Goal: Task Accomplishment & Management: Manage account settings

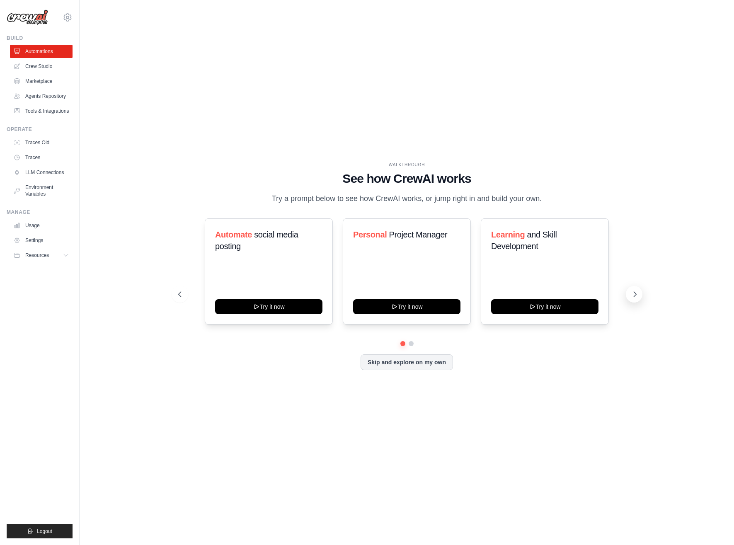
click at [632, 295] on icon at bounding box center [635, 294] width 8 height 8
click at [635, 294] on icon at bounding box center [635, 294] width 8 height 8
click at [35, 239] on link "Settings" at bounding box center [42, 240] width 63 height 13
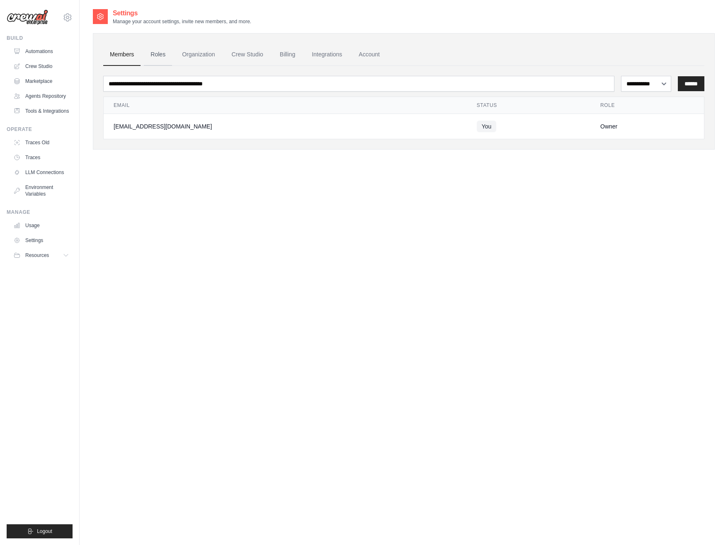
click at [152, 56] on link "Roles" at bounding box center [158, 55] width 28 height 22
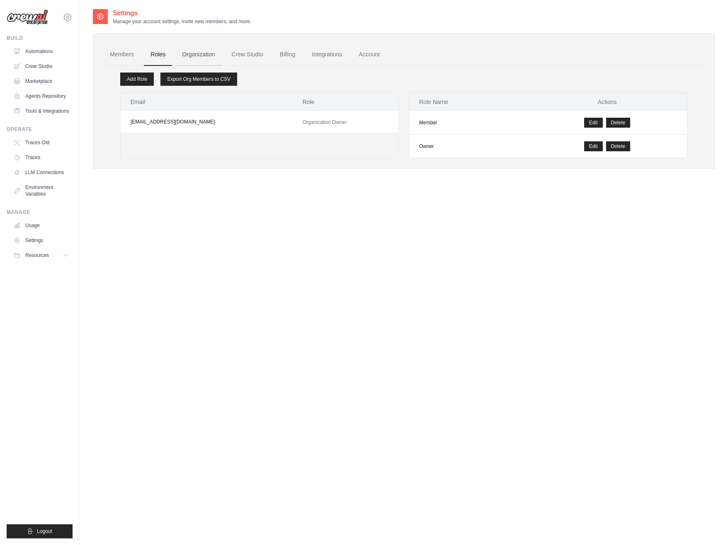
click at [197, 54] on link "Organization" at bounding box center [198, 55] width 46 height 22
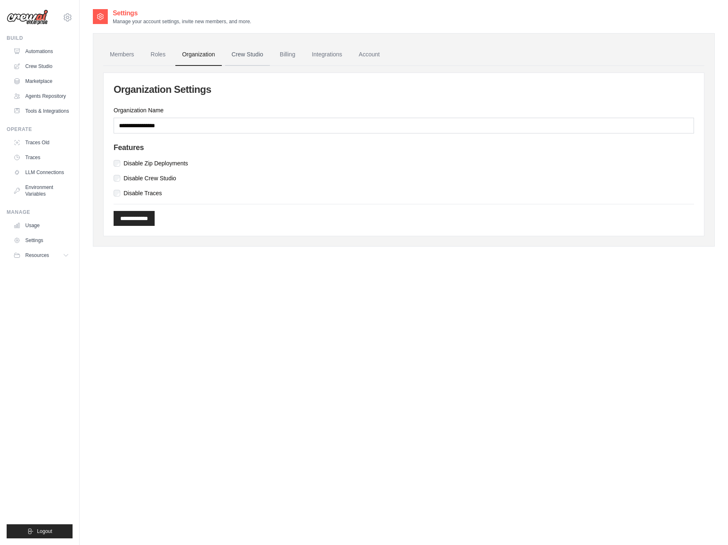
click at [246, 57] on link "Crew Studio" at bounding box center [247, 55] width 45 height 22
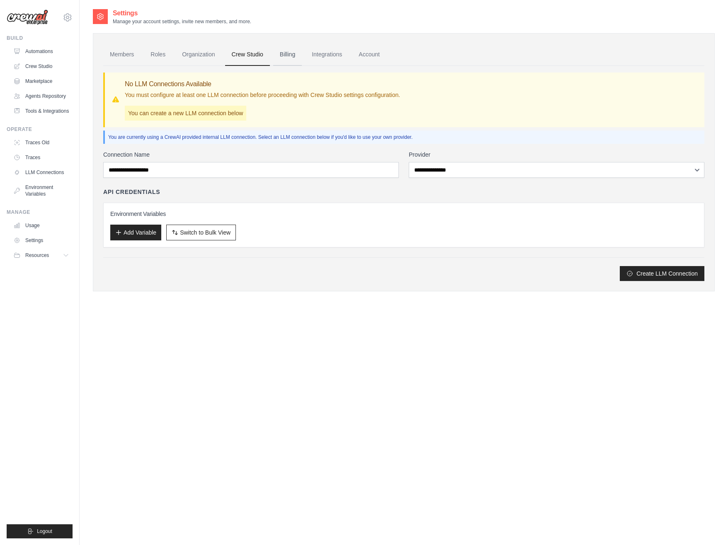
click at [286, 56] on link "Billing" at bounding box center [287, 55] width 29 height 22
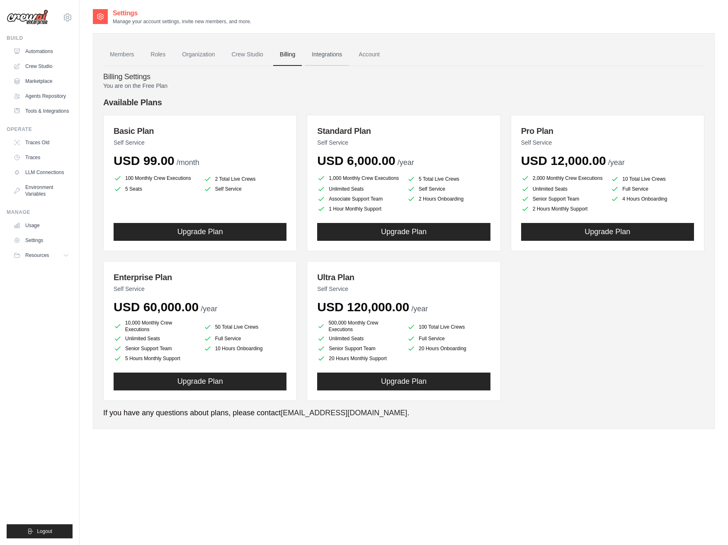
click at [325, 53] on link "Integrations" at bounding box center [327, 55] width 44 height 22
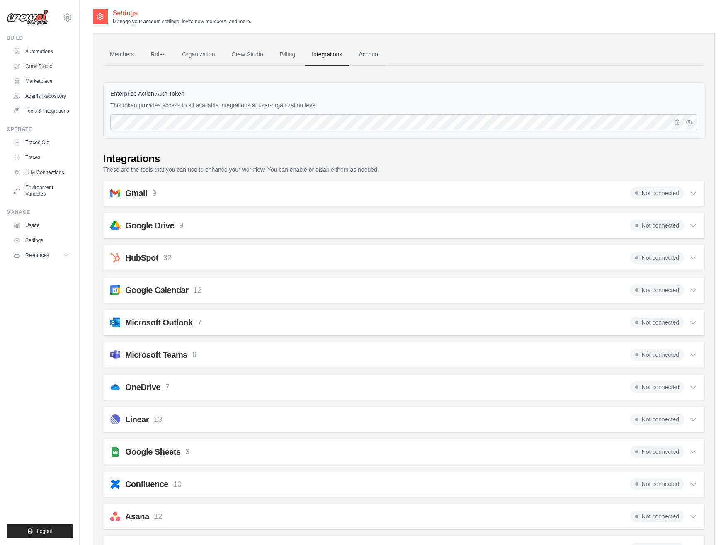
click at [360, 55] on link "Account" at bounding box center [369, 55] width 34 height 22
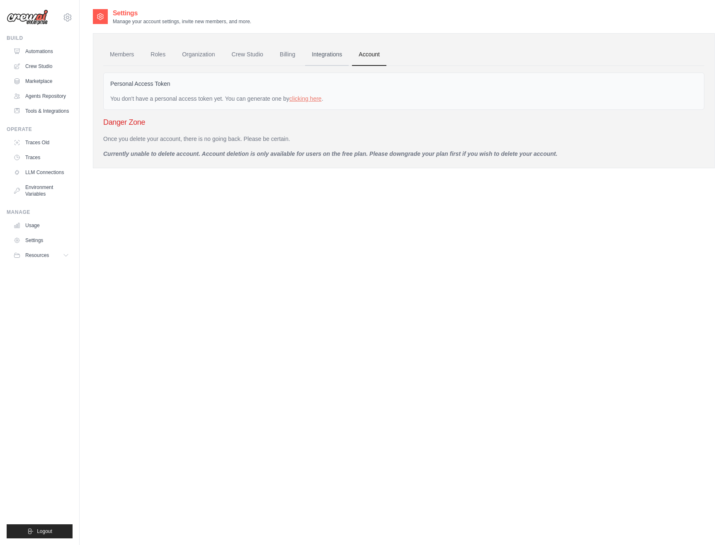
click at [331, 55] on link "Integrations" at bounding box center [327, 55] width 44 height 22
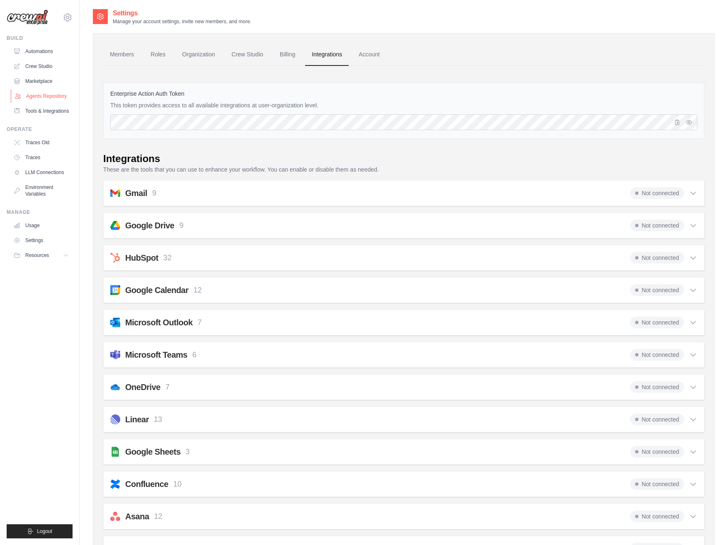
click at [45, 93] on link "Agents Repository" at bounding box center [42, 96] width 63 height 13
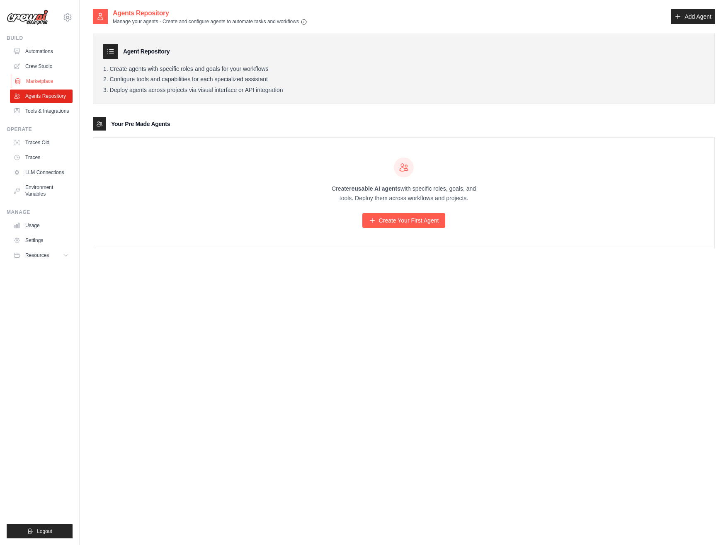
click at [45, 79] on link "Marketplace" at bounding box center [42, 81] width 63 height 13
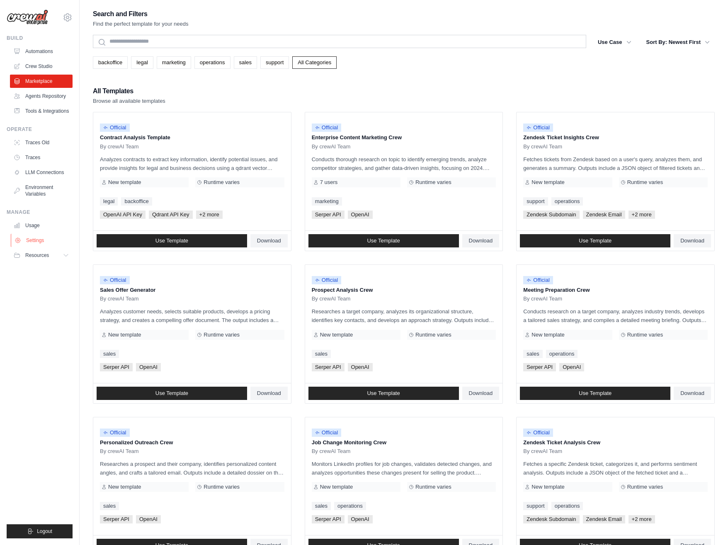
click at [34, 240] on link "Settings" at bounding box center [42, 240] width 63 height 13
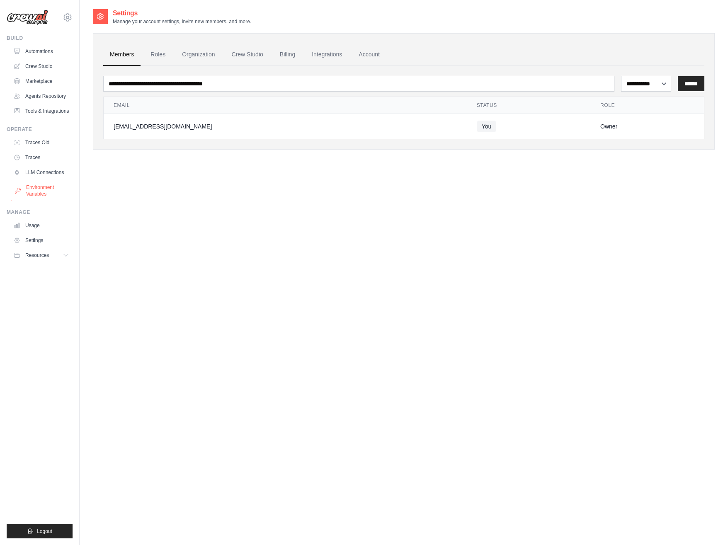
click at [41, 186] on link "Environment Variables" at bounding box center [42, 191] width 63 height 20
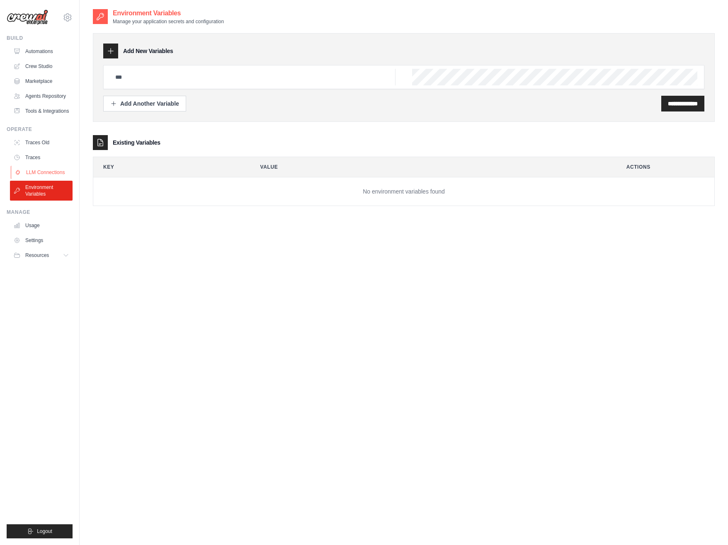
click at [51, 170] on link "LLM Connections" at bounding box center [42, 172] width 63 height 13
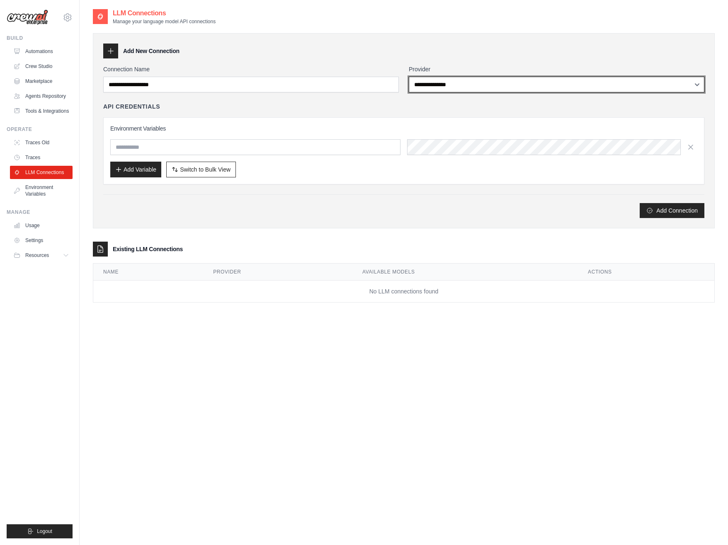
click at [483, 84] on select "**********" at bounding box center [557, 85] width 296 height 16
select select "**********"
click at [409, 77] on select "**********" at bounding box center [557, 85] width 296 height 16
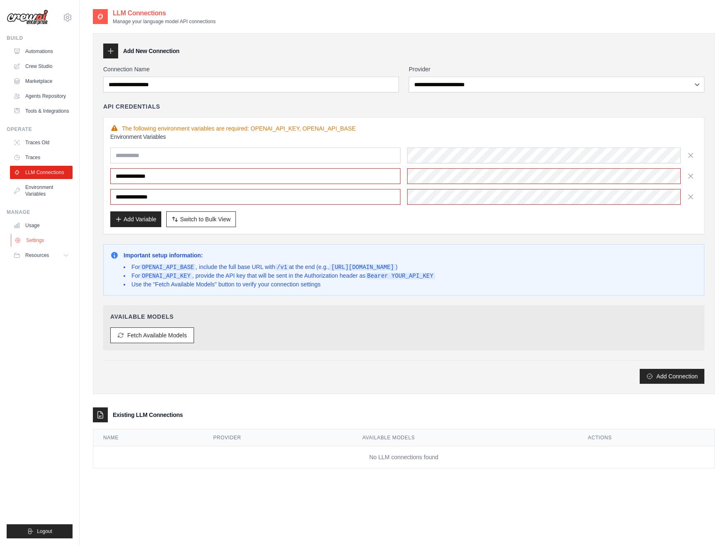
click at [27, 241] on link "Settings" at bounding box center [42, 240] width 63 height 13
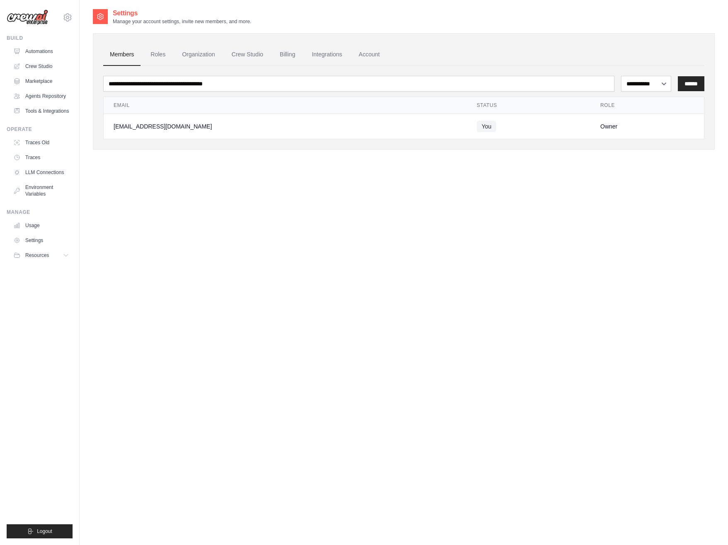
click at [169, 126] on div "[EMAIL_ADDRESS][DOMAIN_NAME]" at bounding box center [285, 126] width 343 height 8
click at [477, 127] on span "You" at bounding box center [487, 127] width 20 height 12
click at [664, 85] on select "**********" at bounding box center [646, 84] width 50 height 16
click at [248, 50] on link "Crew Studio" at bounding box center [247, 55] width 45 height 22
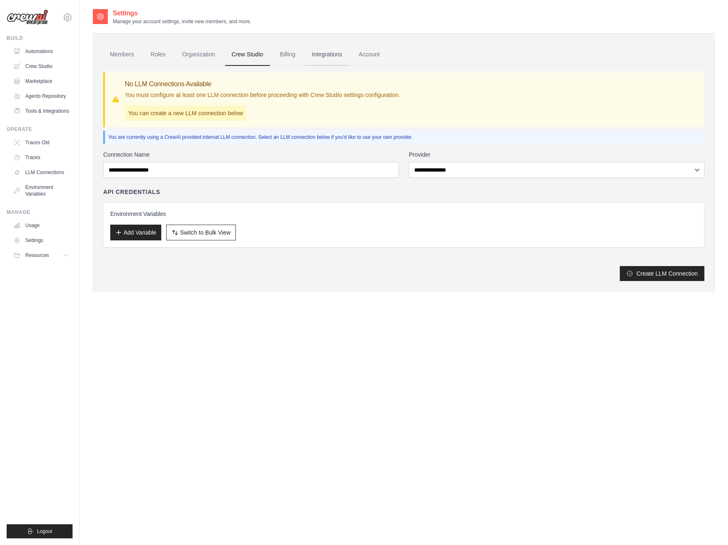
click at [307, 52] on link "Integrations" at bounding box center [327, 55] width 44 height 22
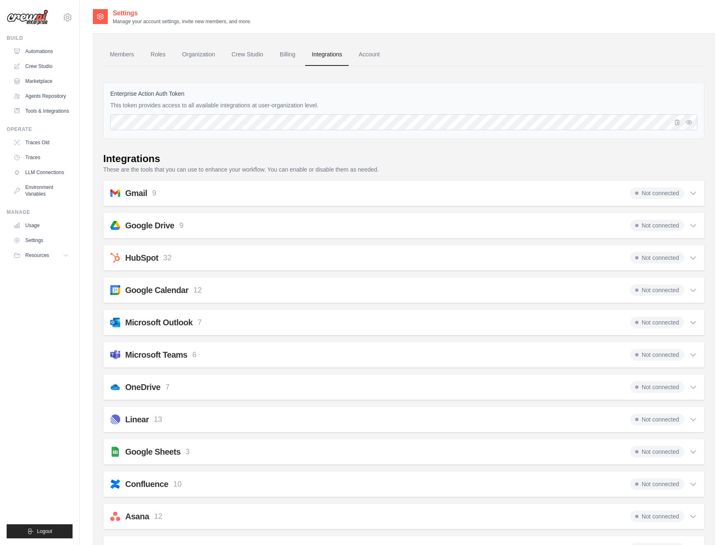
click at [694, 226] on icon at bounding box center [693, 226] width 5 height 2
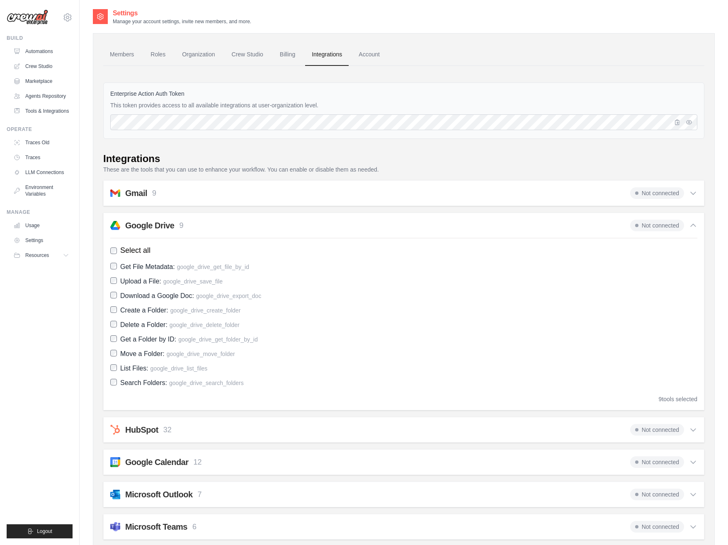
click at [669, 226] on span "Not connected" at bounding box center [657, 226] width 54 height 12
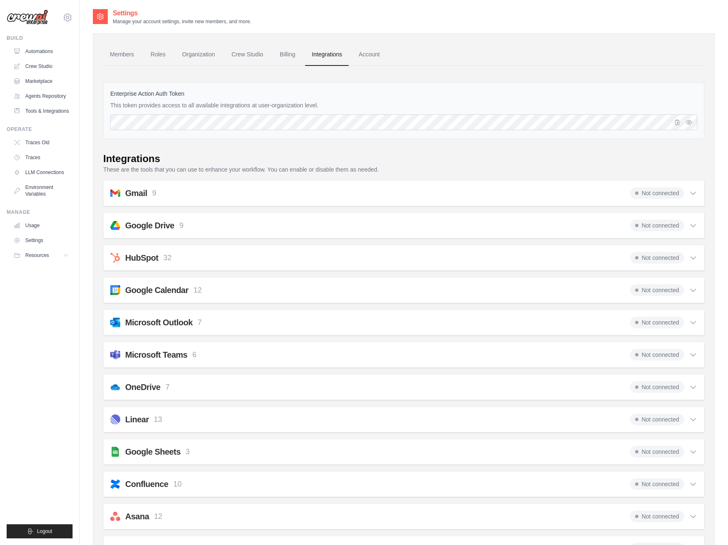
click at [659, 225] on span "Not connected" at bounding box center [657, 226] width 54 height 12
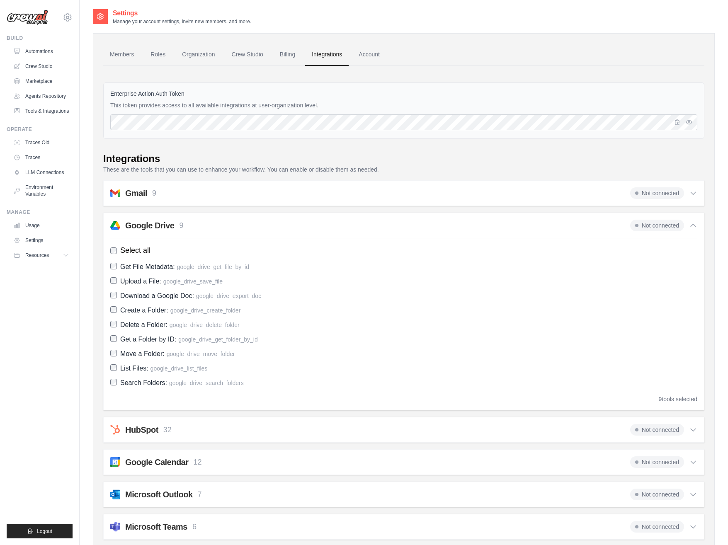
click at [636, 225] on span at bounding box center [636, 225] width 3 height 3
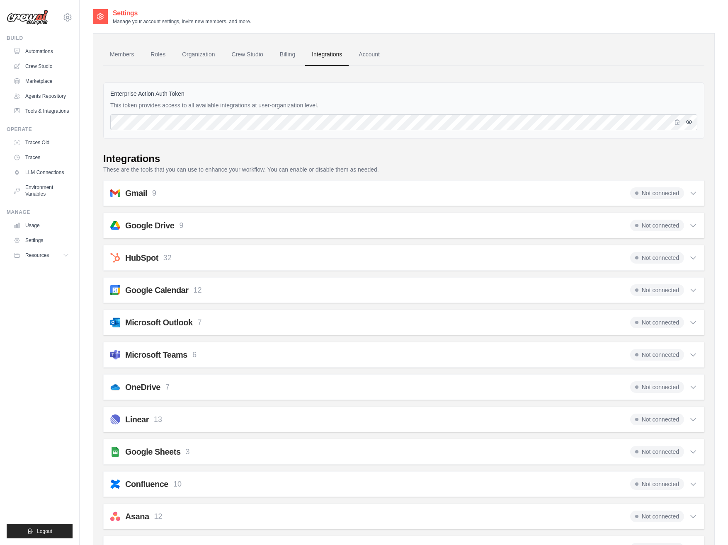
click at [690, 122] on icon "button" at bounding box center [689, 122] width 2 height 2
click at [58, 255] on button "Resources" at bounding box center [42, 255] width 63 height 13
click at [46, 267] on span "Documentation" at bounding box center [46, 269] width 34 height 7
click at [48, 173] on link "LLM Connections" at bounding box center [42, 172] width 63 height 13
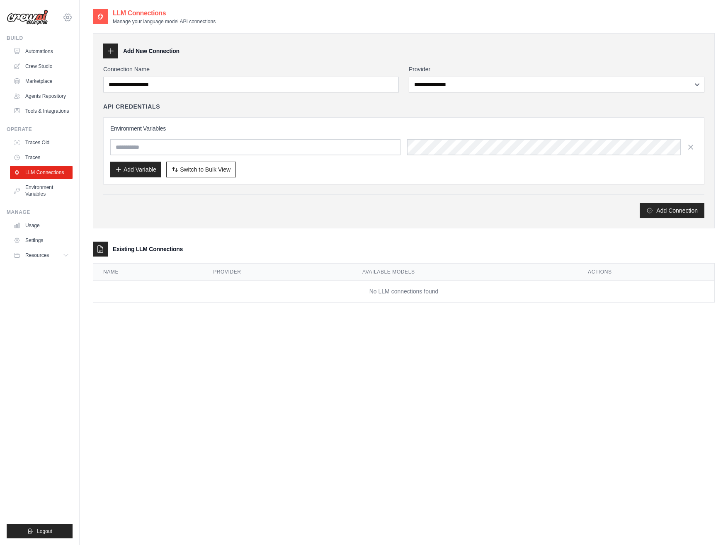
click at [68, 15] on icon at bounding box center [68, 17] width 10 height 10
click at [76, 53] on icon at bounding box center [73, 51] width 7 height 7
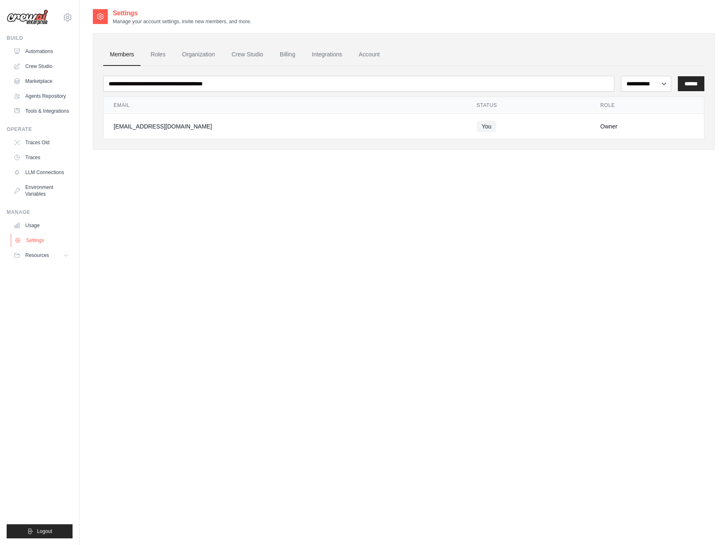
click at [39, 237] on link "Settings" at bounding box center [42, 240] width 63 height 13
click at [156, 54] on link "Roles" at bounding box center [158, 55] width 28 height 22
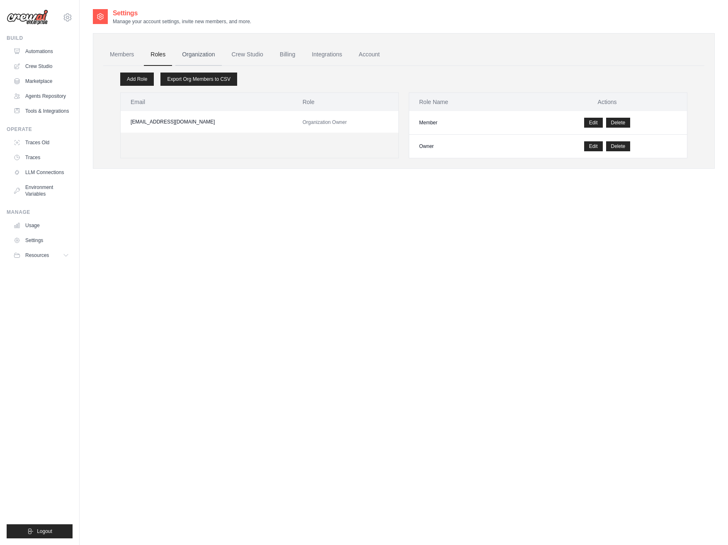
click at [186, 51] on link "Organization" at bounding box center [198, 55] width 46 height 22
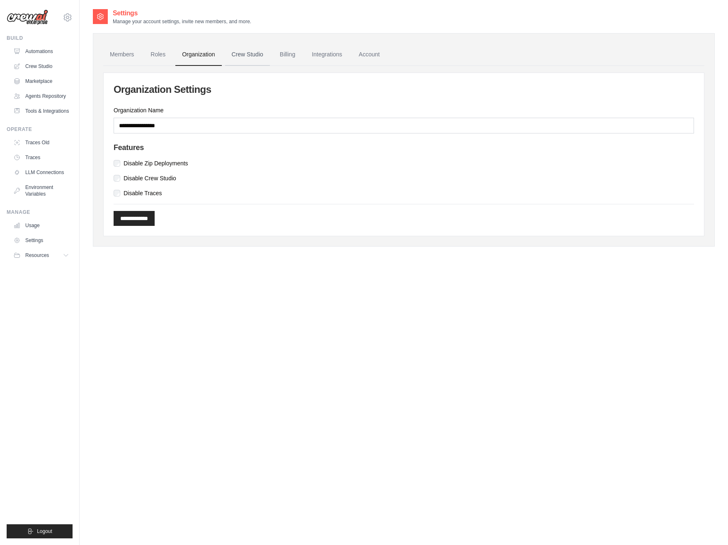
click at [252, 55] on link "Crew Studio" at bounding box center [247, 55] width 45 height 22
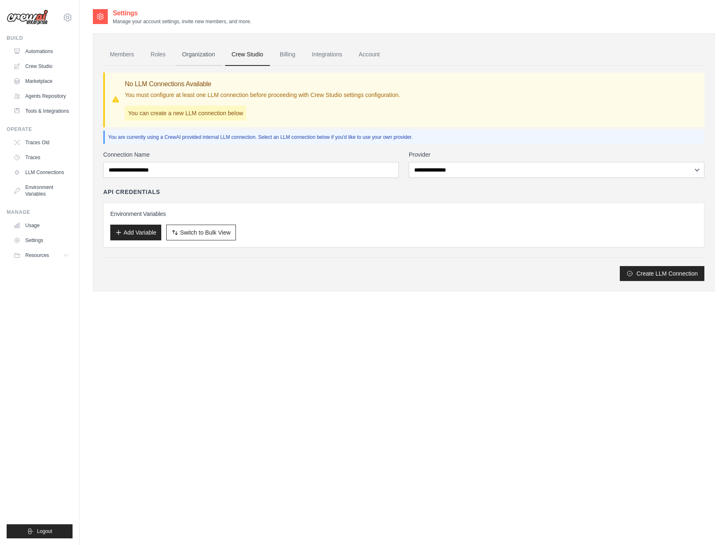
click at [213, 54] on link "Organization" at bounding box center [198, 55] width 46 height 22
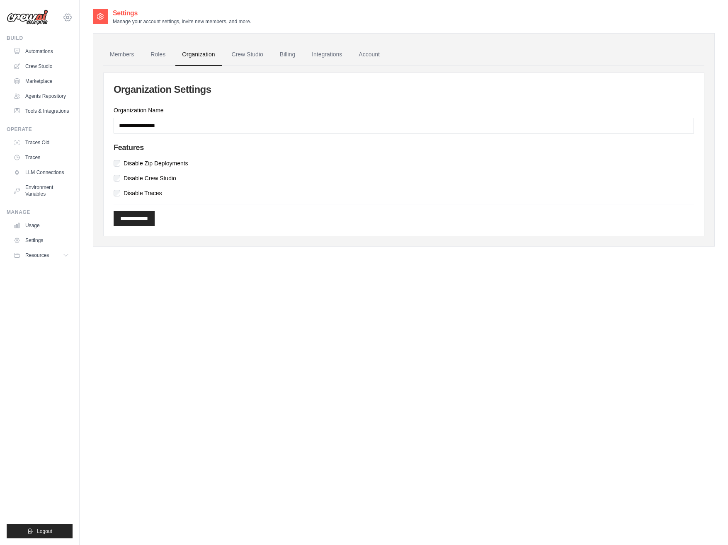
click at [66, 15] on icon at bounding box center [68, 17] width 10 height 10
click at [83, 56] on link "Settings" at bounding box center [102, 51] width 79 height 17
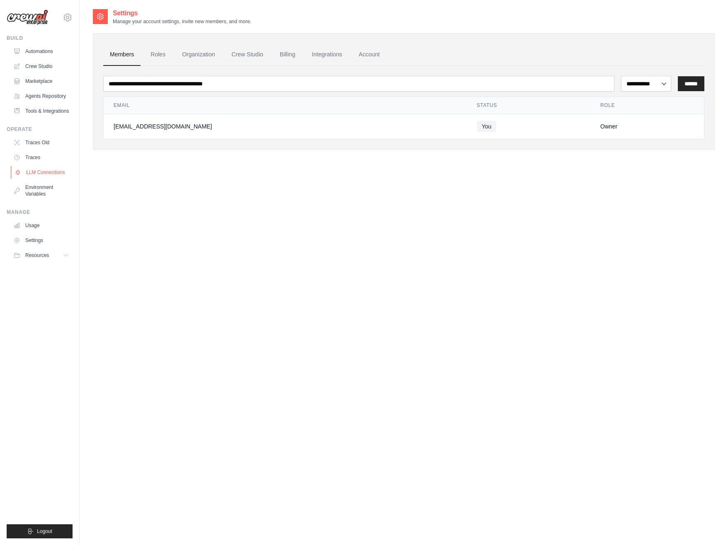
click at [58, 170] on link "LLM Connections" at bounding box center [42, 172] width 63 height 13
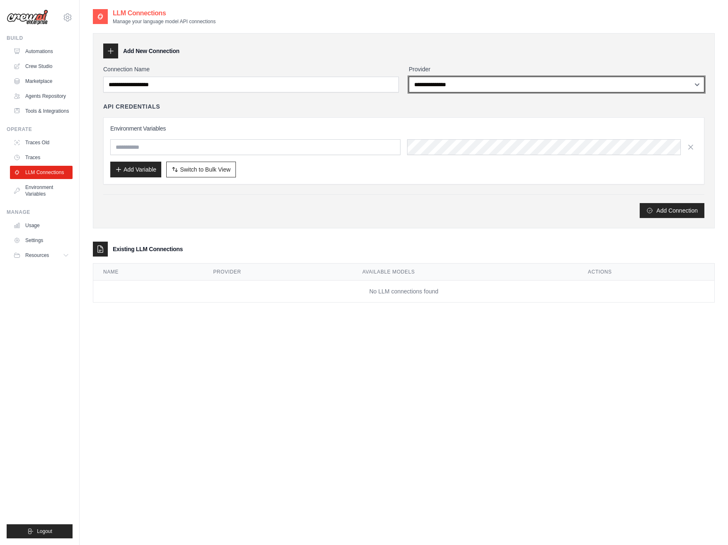
click at [453, 86] on select "**********" at bounding box center [557, 85] width 296 height 16
click at [571, 87] on select "**********" at bounding box center [557, 85] width 296 height 16
select select "******"
click at [409, 77] on select "**********" at bounding box center [557, 85] width 296 height 16
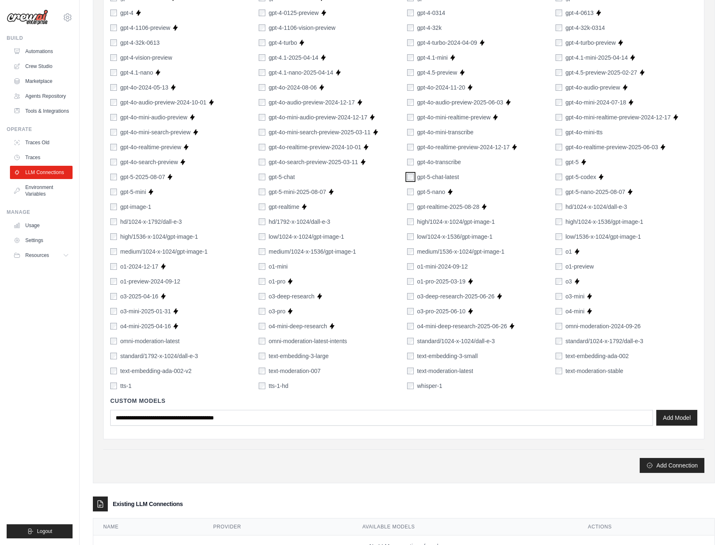
scroll to position [361, 0]
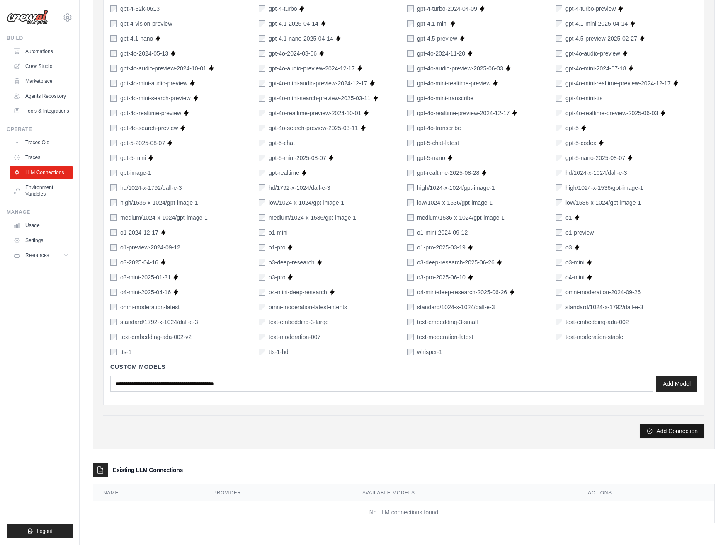
click at [674, 431] on button "Add Connection" at bounding box center [672, 431] width 65 height 15
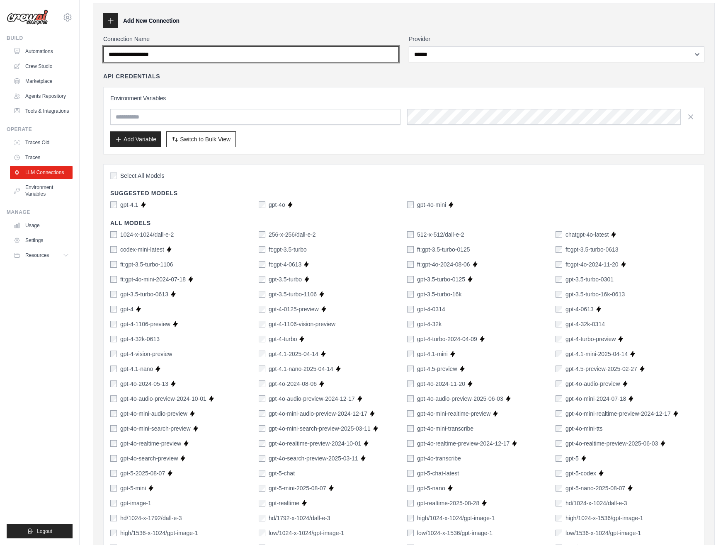
scroll to position [0, 0]
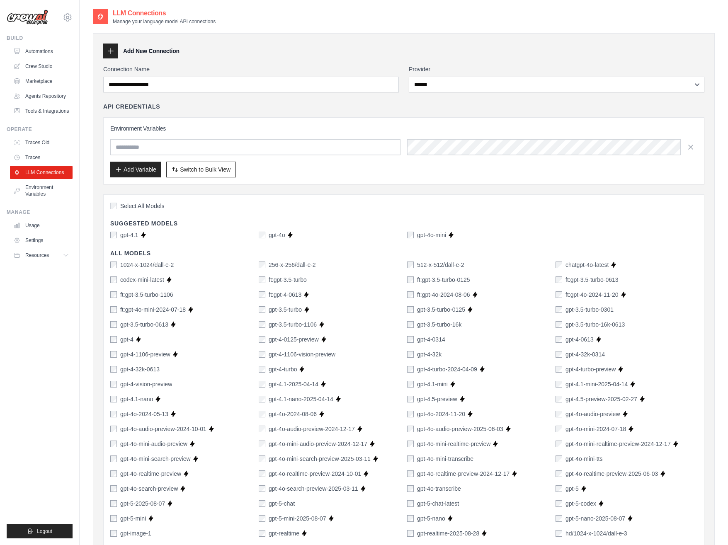
click at [216, 105] on div "API Credentials" at bounding box center [403, 106] width 601 height 8
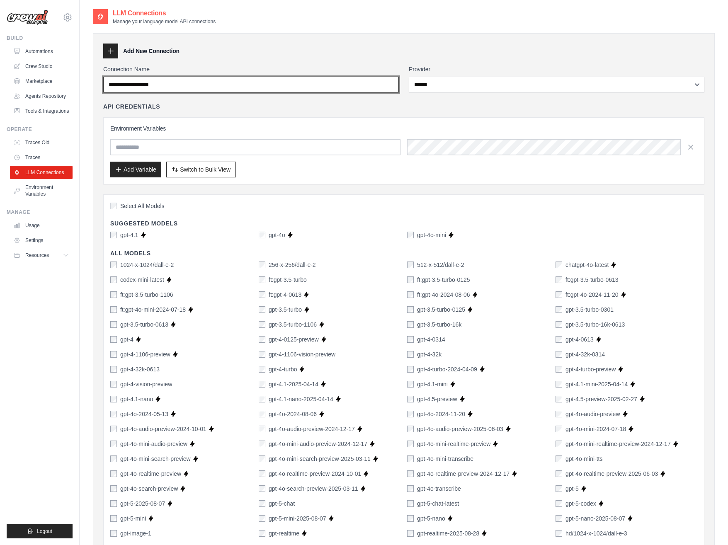
click at [200, 88] on input "Connection Name" at bounding box center [251, 85] width 296 height 16
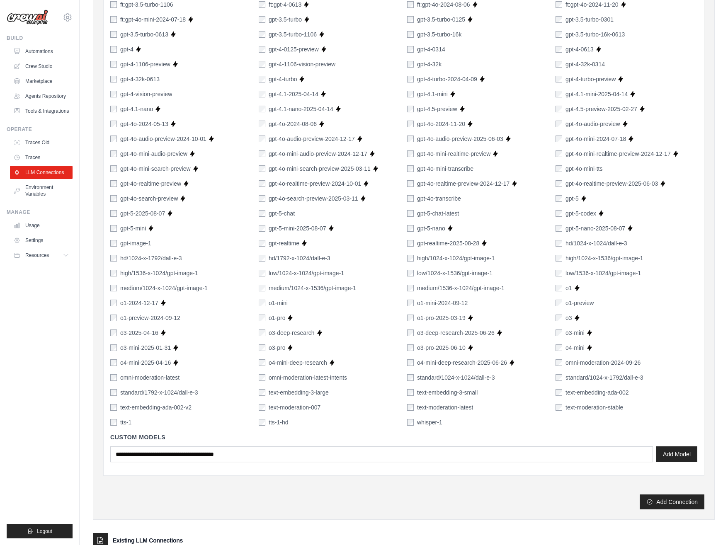
scroll to position [294, 0]
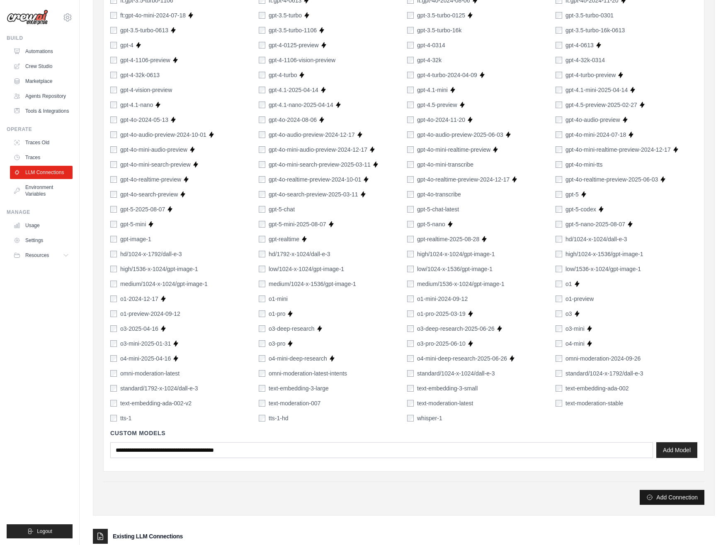
type input "********"
click at [668, 496] on button "Add Connection" at bounding box center [672, 497] width 65 height 15
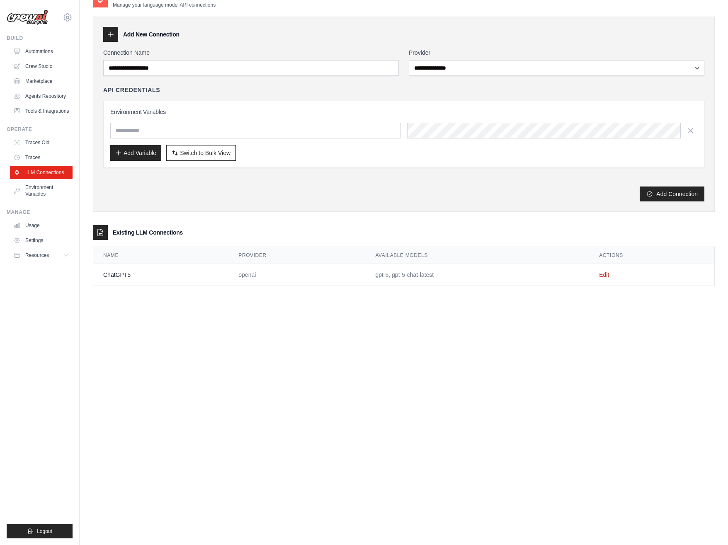
scroll to position [0, 0]
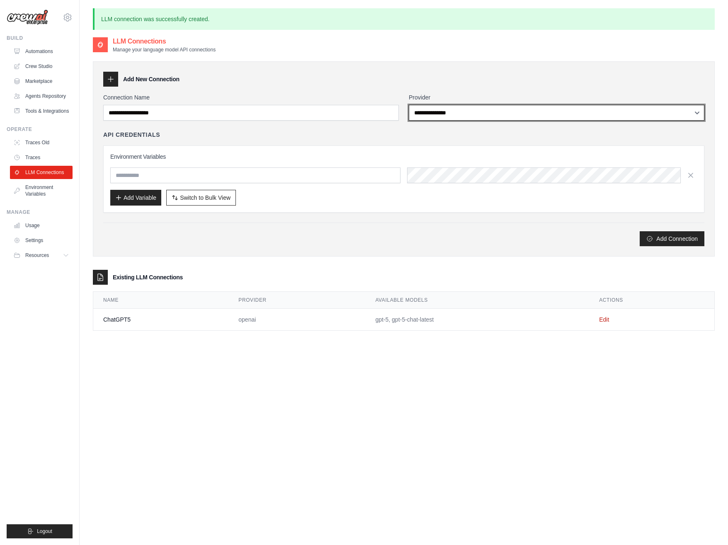
click at [477, 111] on select "**********" at bounding box center [557, 113] width 296 height 16
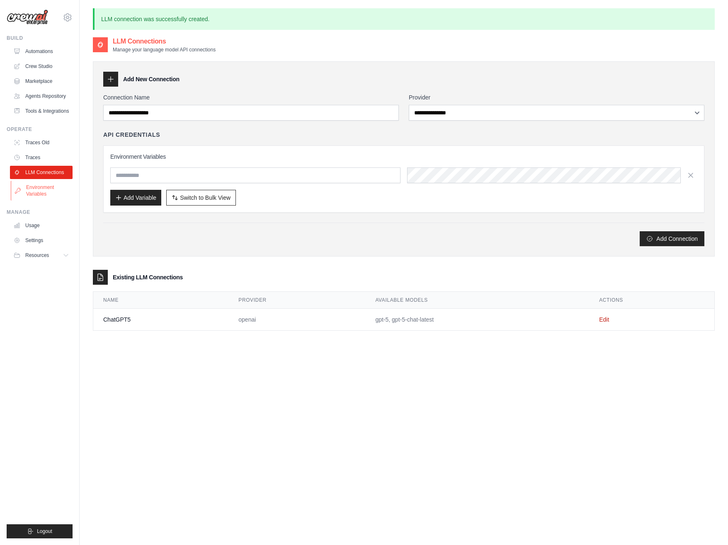
click at [49, 192] on link "Environment Variables" at bounding box center [42, 191] width 63 height 20
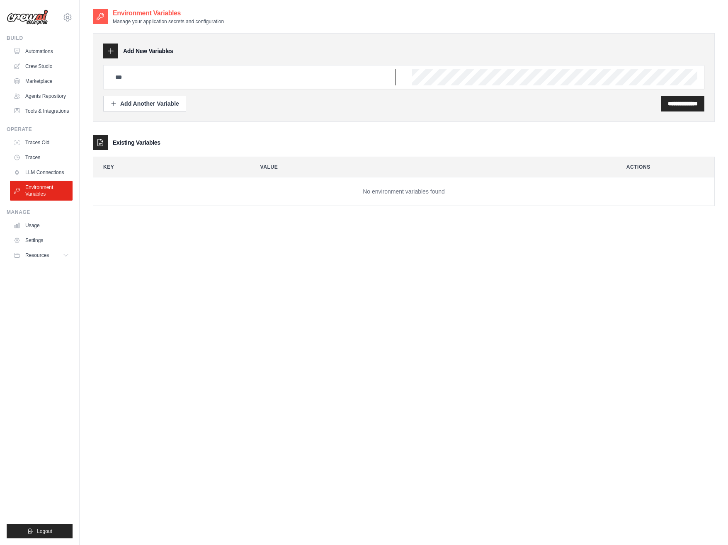
click at [266, 78] on input "text" at bounding box center [252, 77] width 285 height 17
type input "**********"
click at [671, 103] on input "**********" at bounding box center [683, 104] width 30 height 8
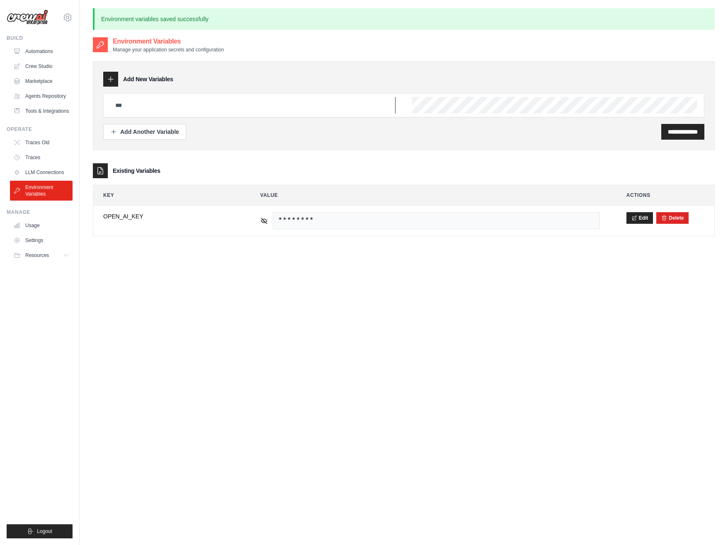
click at [195, 105] on input "text" at bounding box center [252, 105] width 285 height 17
type input "**********"
click at [671, 129] on input "**********" at bounding box center [683, 132] width 30 height 8
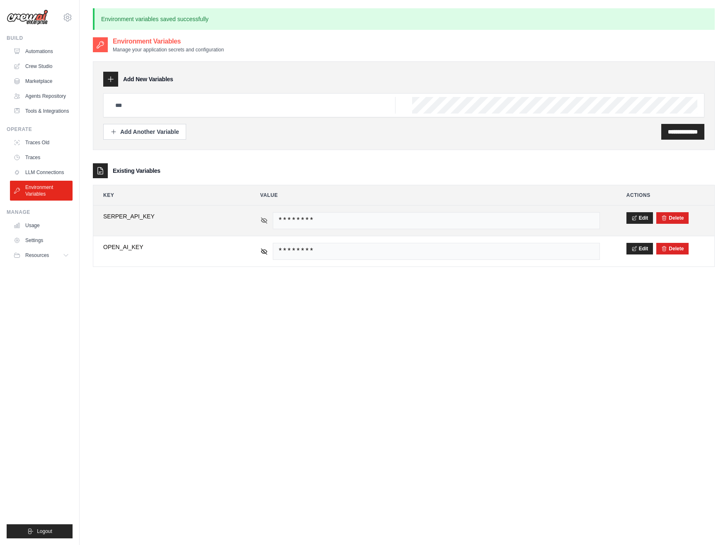
click at [262, 219] on icon at bounding box center [263, 220] width 7 height 7
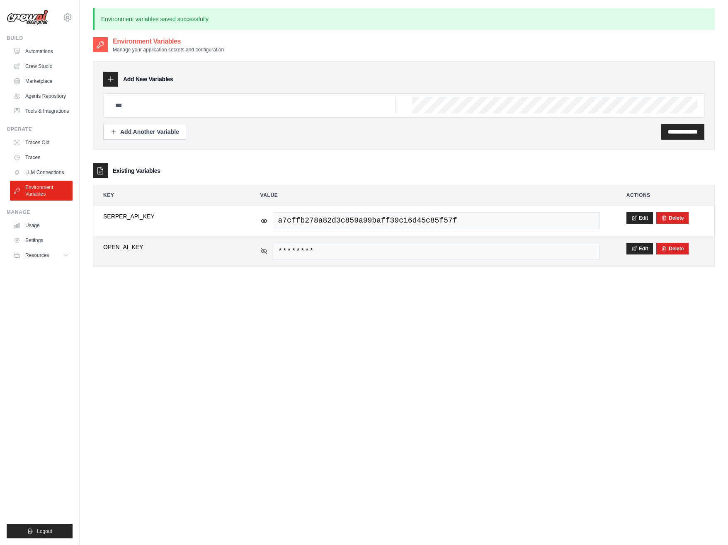
click at [265, 251] on icon at bounding box center [263, 251] width 7 height 7
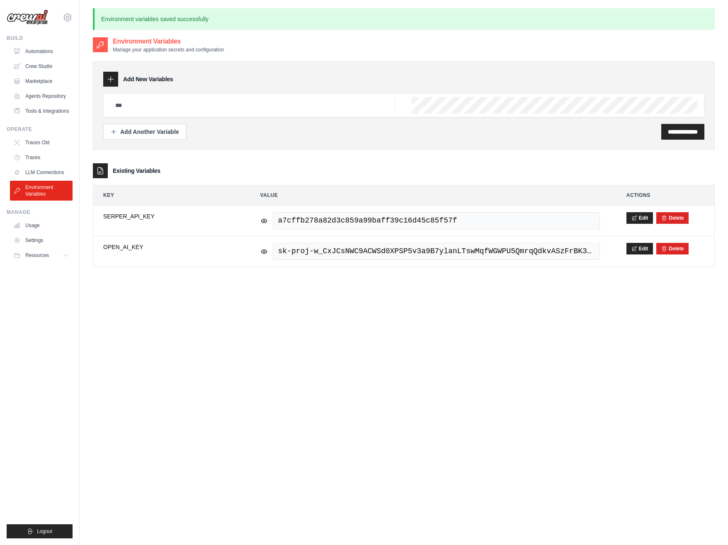
click at [286, 314] on div "**********" at bounding box center [404, 308] width 622 height 545
click at [34, 238] on link "Settings" at bounding box center [42, 240] width 63 height 13
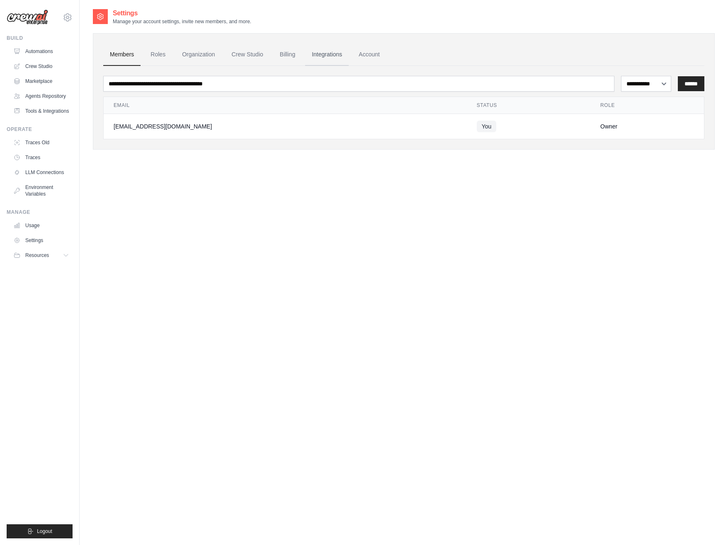
click at [331, 53] on link "Integrations" at bounding box center [327, 55] width 44 height 22
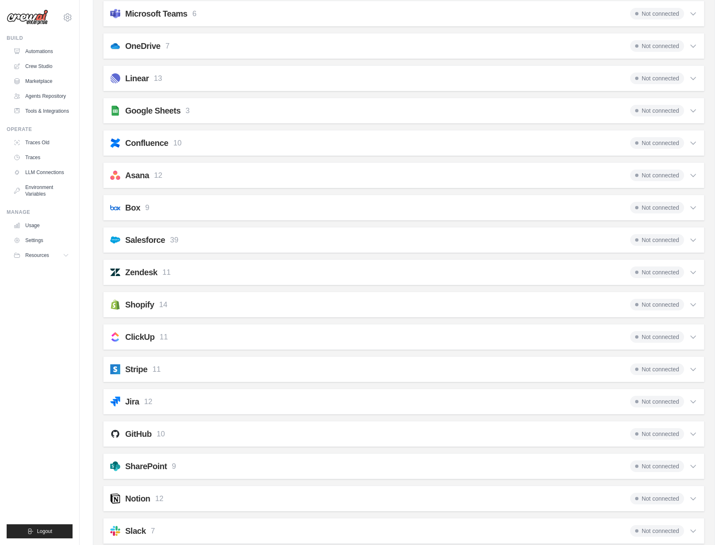
scroll to position [400, 0]
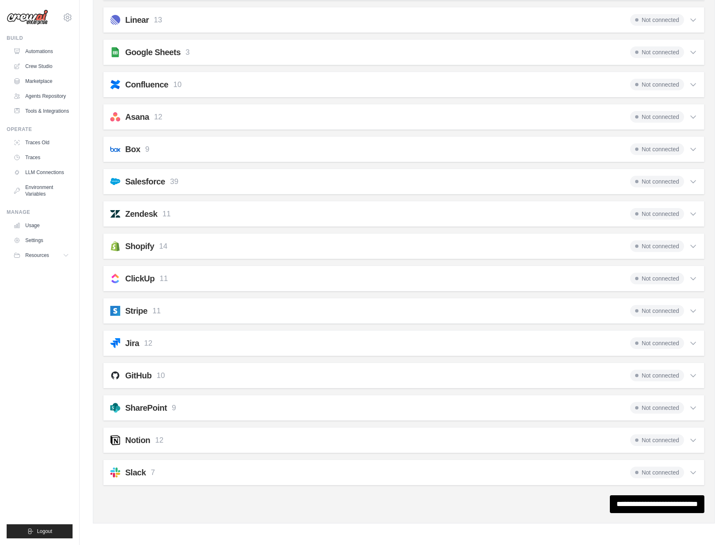
click at [138, 374] on h2 "GitHub" at bounding box center [138, 376] width 27 height 12
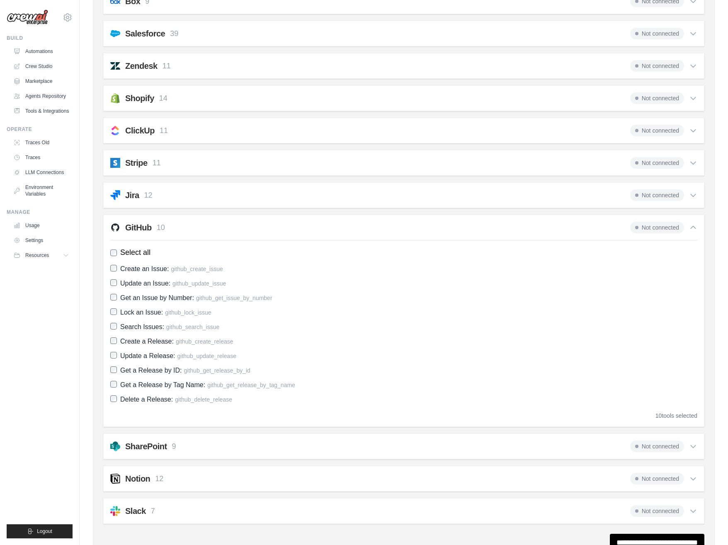
scroll to position [586, 0]
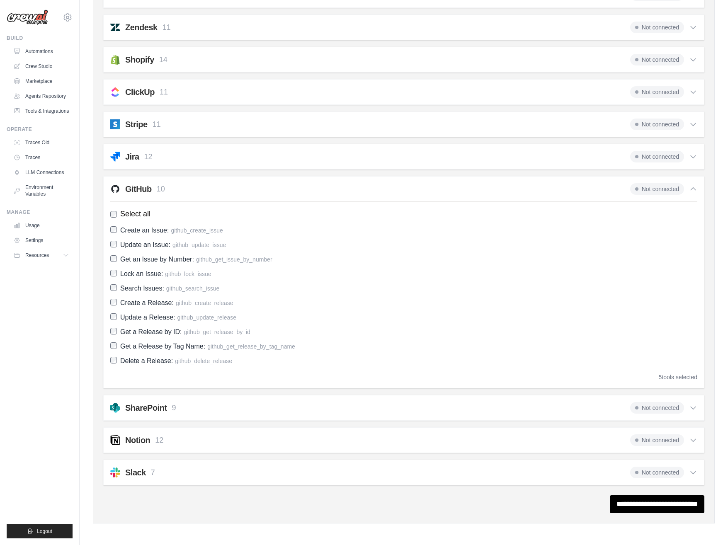
click at [656, 188] on span "Not connected" at bounding box center [657, 189] width 54 height 12
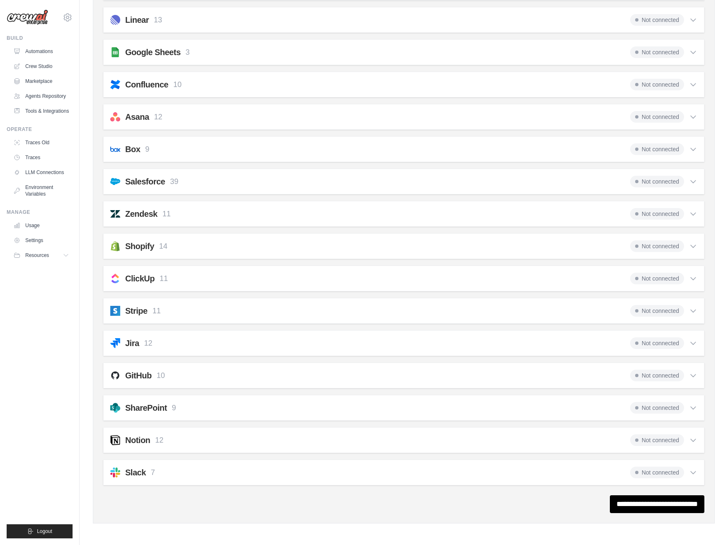
click at [578, 376] on div "GitHub 10 Not connected" at bounding box center [403, 376] width 587 height 12
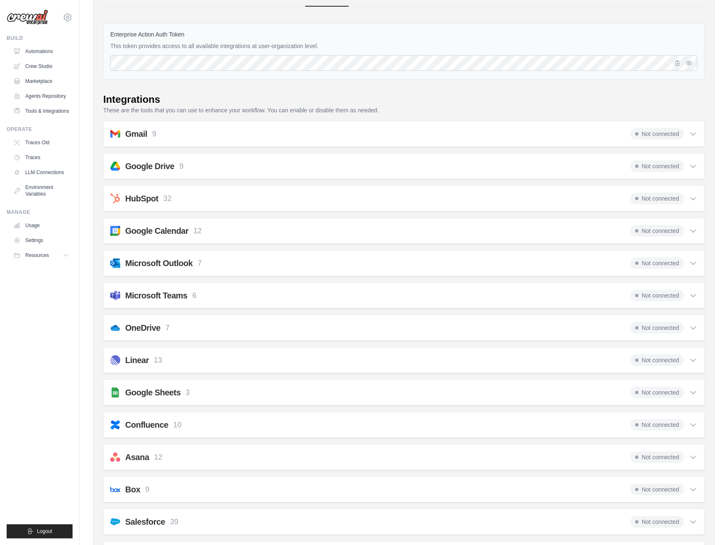
scroll to position [0, 0]
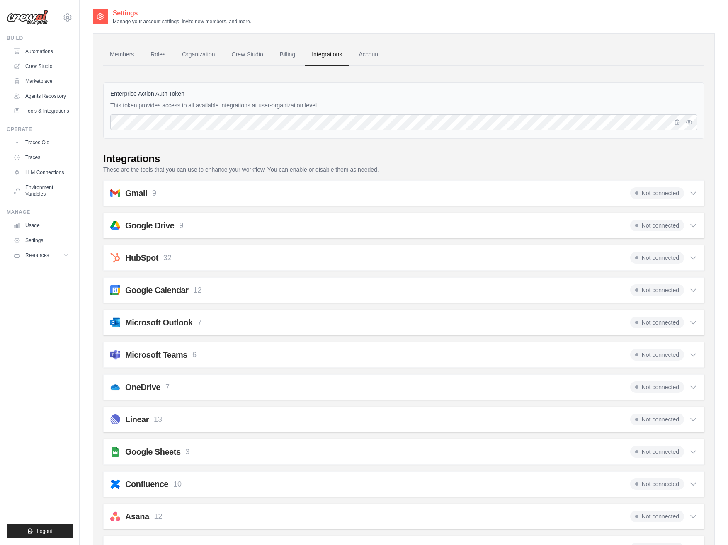
click at [533, 184] on div "Gmail 9 Not connected Select all Send an Email: gmail_send_email Get an Email b…" at bounding box center [403, 193] width 601 height 26
click at [531, 189] on div "Gmail 9 Not connected" at bounding box center [403, 193] width 587 height 12
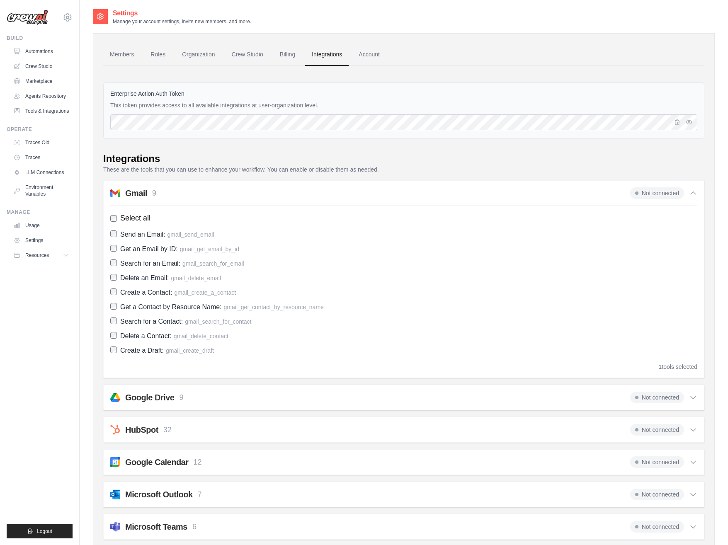
click at [173, 235] on span "gmail_send_email" at bounding box center [191, 234] width 47 height 7
click at [214, 398] on div "Google Drive 9 Not connected" at bounding box center [403, 398] width 587 height 12
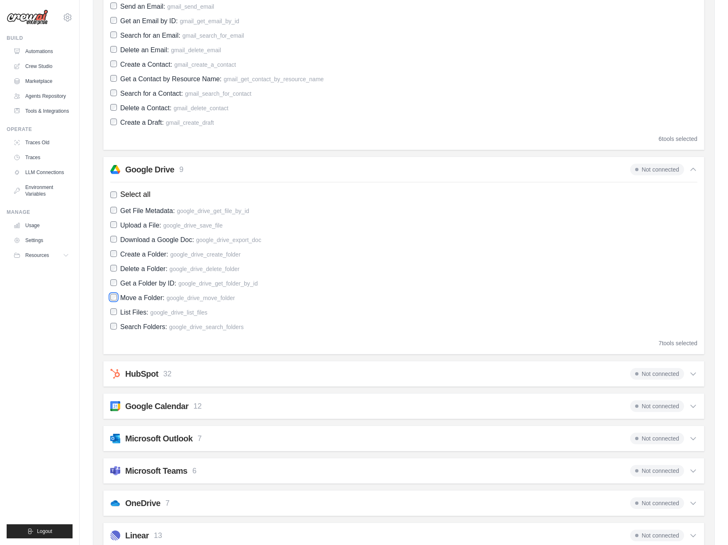
scroll to position [231, 0]
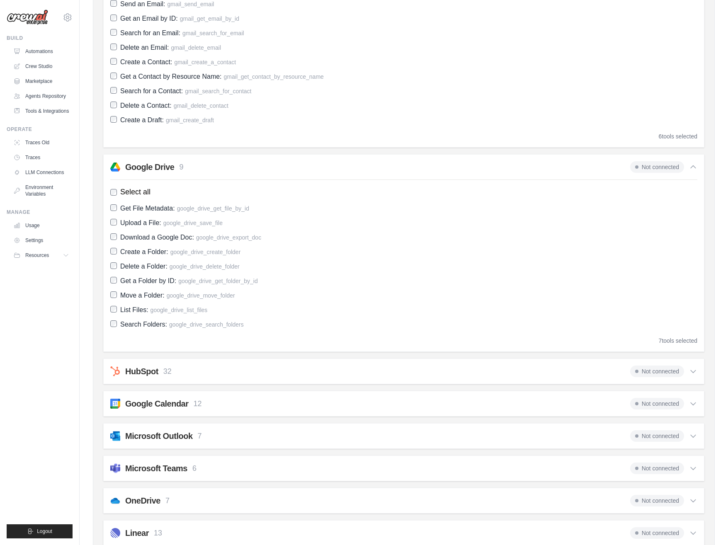
click at [140, 376] on h2 "HubSpot" at bounding box center [141, 372] width 33 height 12
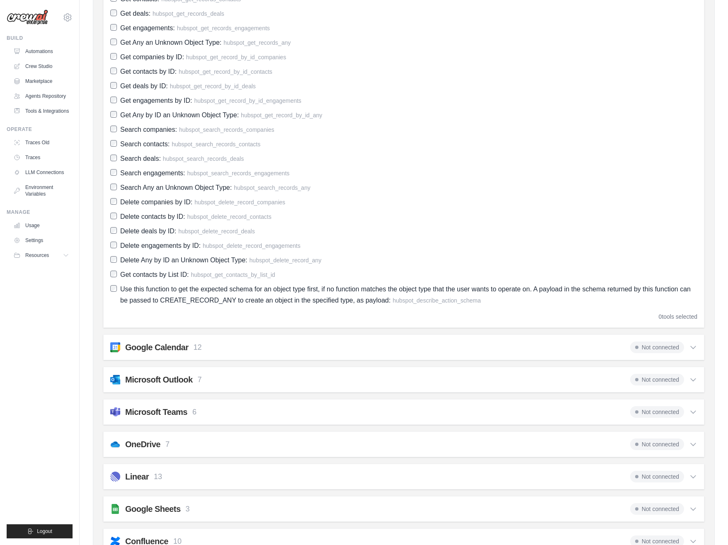
scroll to position [1016, 0]
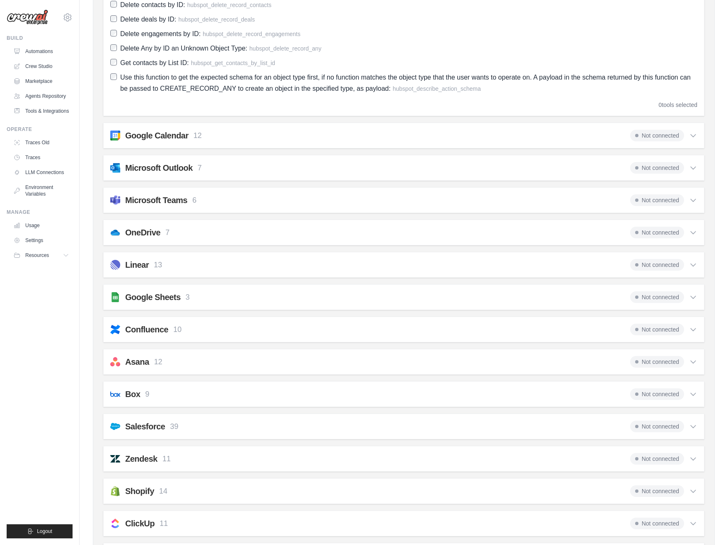
click at [156, 134] on h2 "Google Calendar" at bounding box center [156, 136] width 63 height 12
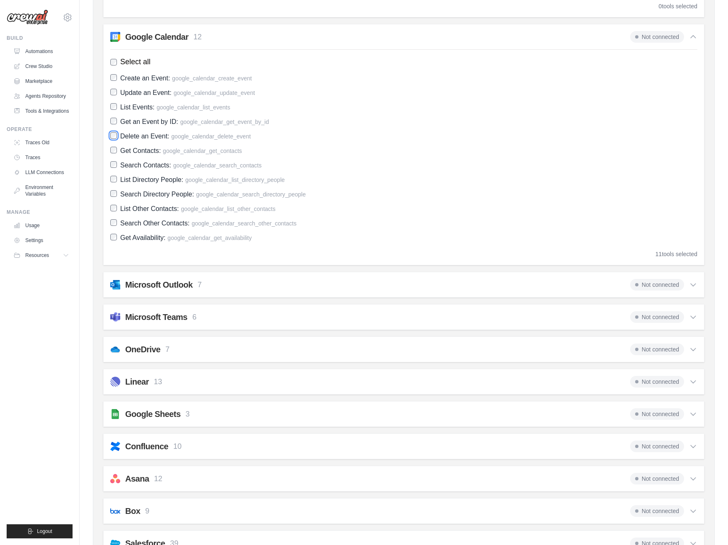
scroll to position [1116, 0]
click at [181, 280] on h2 "Microsoft Outlook" at bounding box center [159, 284] width 68 height 12
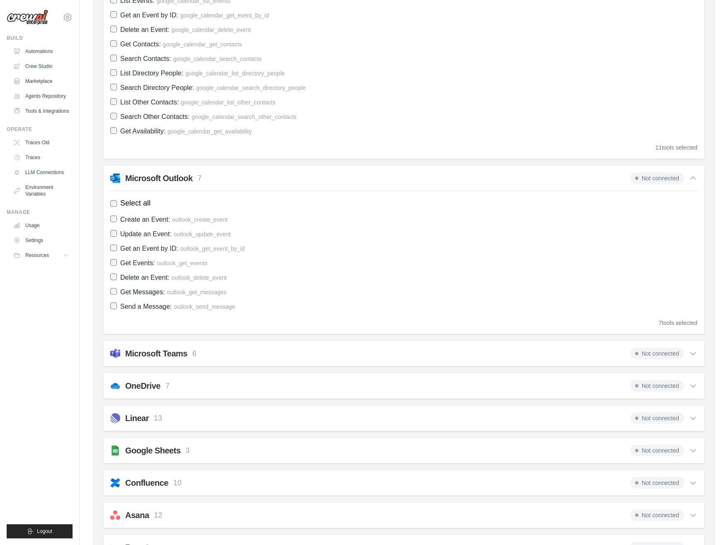
scroll to position [1223, 0]
click at [143, 356] on h2 "Microsoft Teams" at bounding box center [156, 353] width 62 height 12
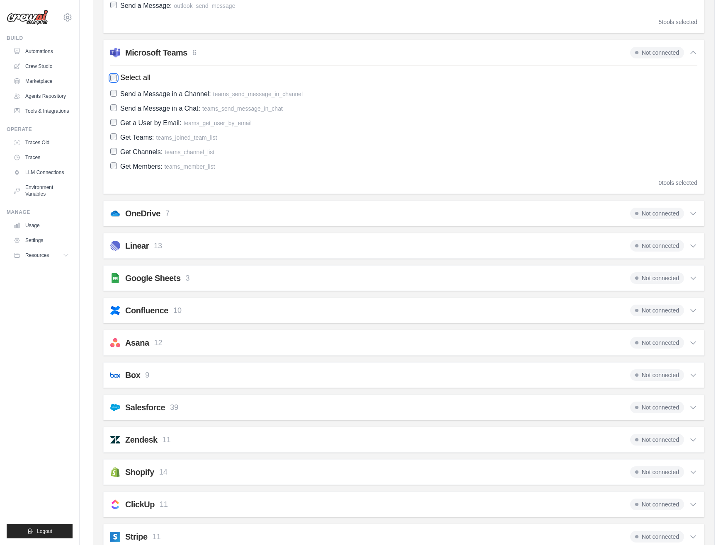
scroll to position [1524, 0]
click at [161, 246] on p "13" at bounding box center [158, 244] width 8 height 11
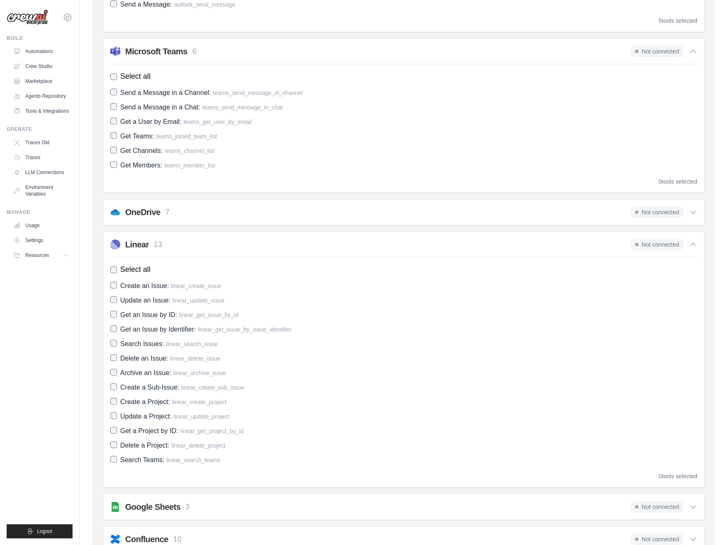
click at [146, 212] on h2 "OneDrive" at bounding box center [142, 213] width 35 height 12
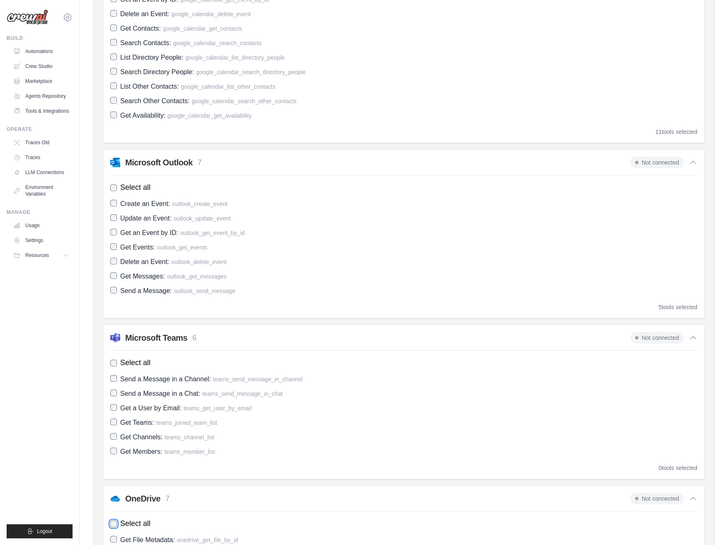
scroll to position [1211, 0]
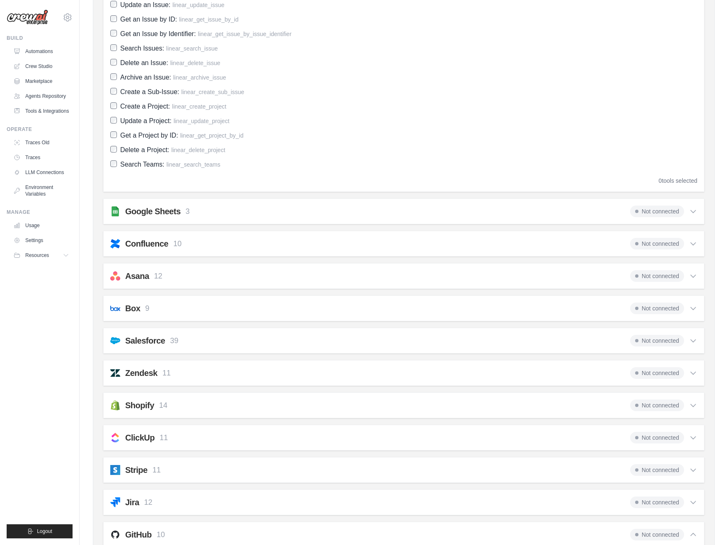
click at [153, 207] on h2 "Google Sheets" at bounding box center [153, 212] width 56 height 12
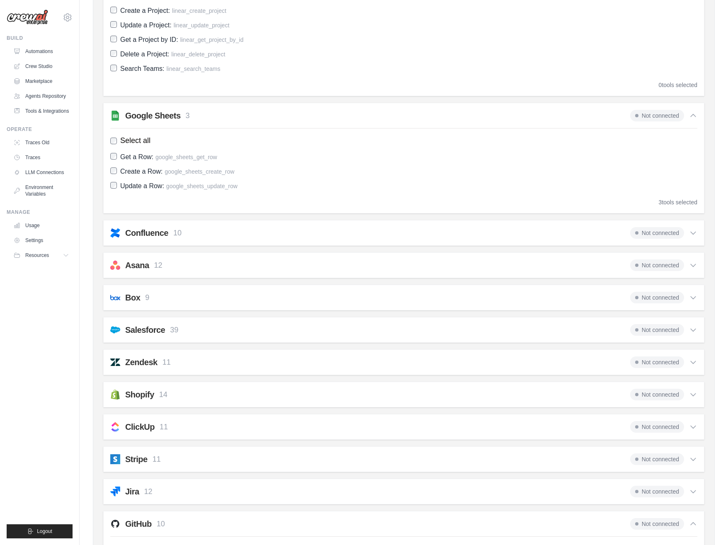
scroll to position [2060, 0]
click at [140, 236] on h2 "Confluence" at bounding box center [146, 232] width 43 height 12
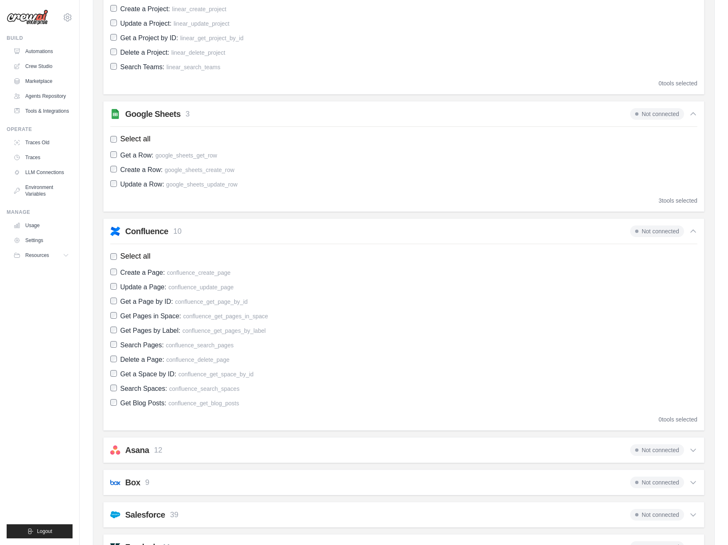
click at [130, 230] on h2 "Confluence" at bounding box center [146, 232] width 43 height 12
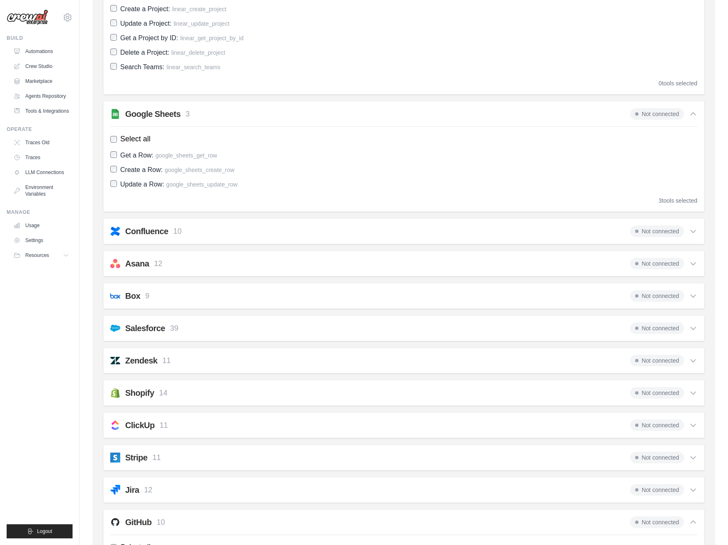
click at [127, 266] on h2 "Asana" at bounding box center [137, 264] width 24 height 12
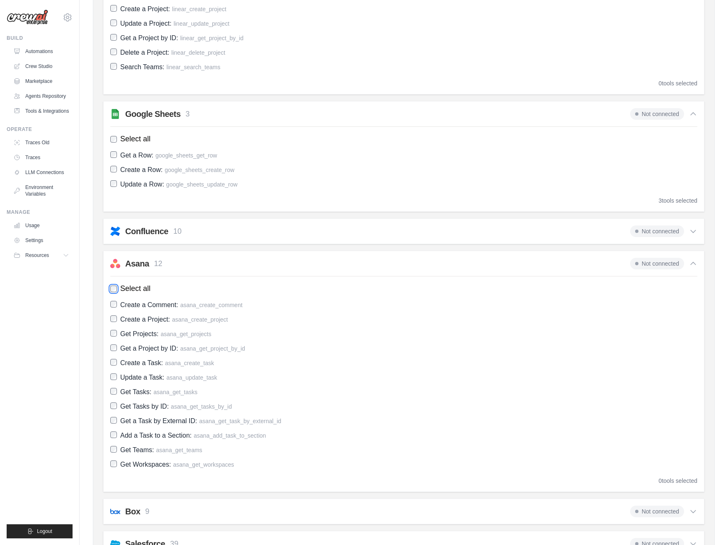
scroll to position [2056, 0]
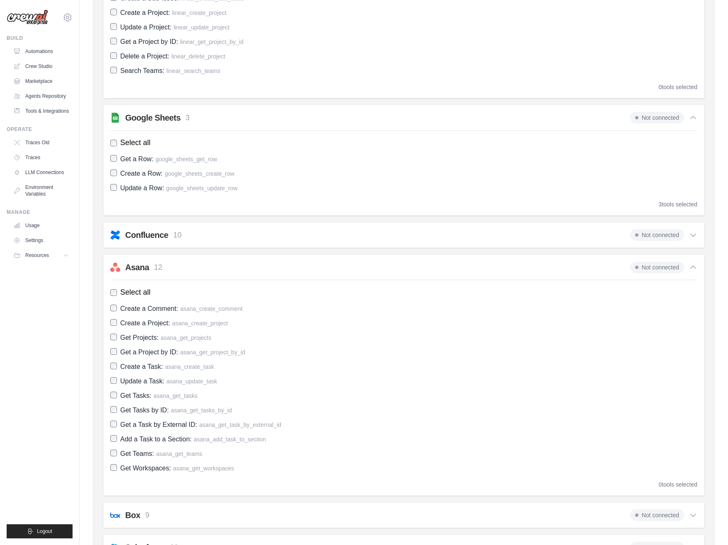
click at [134, 268] on h2 "Asana" at bounding box center [137, 268] width 24 height 12
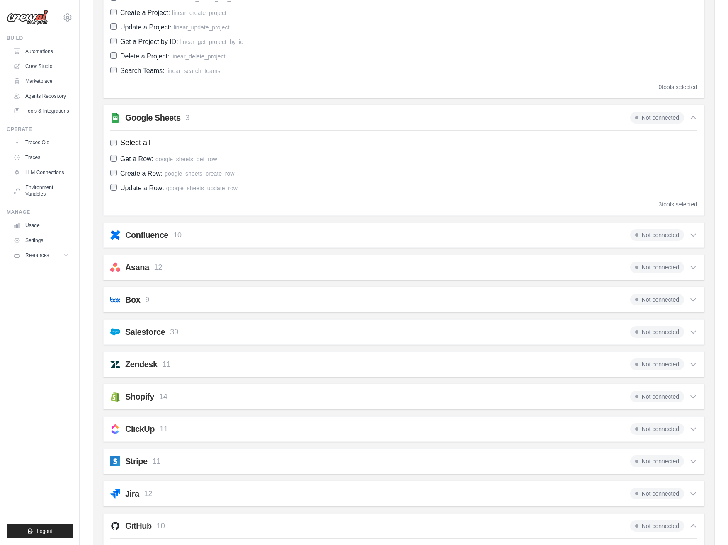
click at [135, 299] on h2 "Box" at bounding box center [132, 300] width 15 height 12
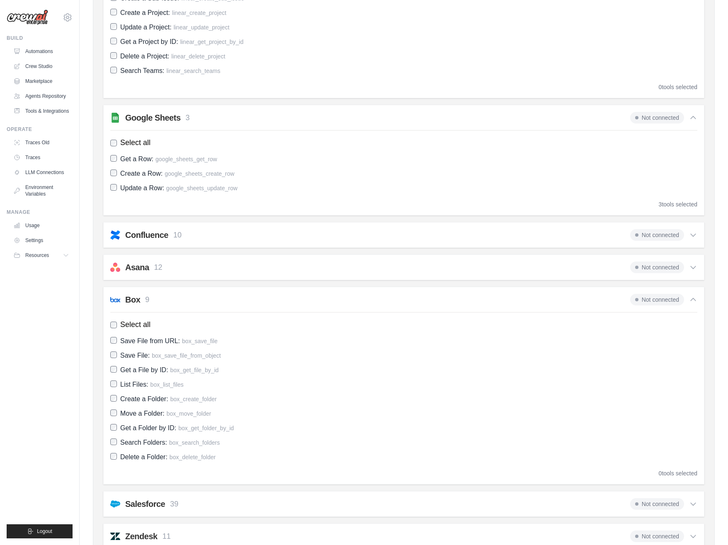
click at [136, 294] on h2 "Box" at bounding box center [132, 300] width 15 height 12
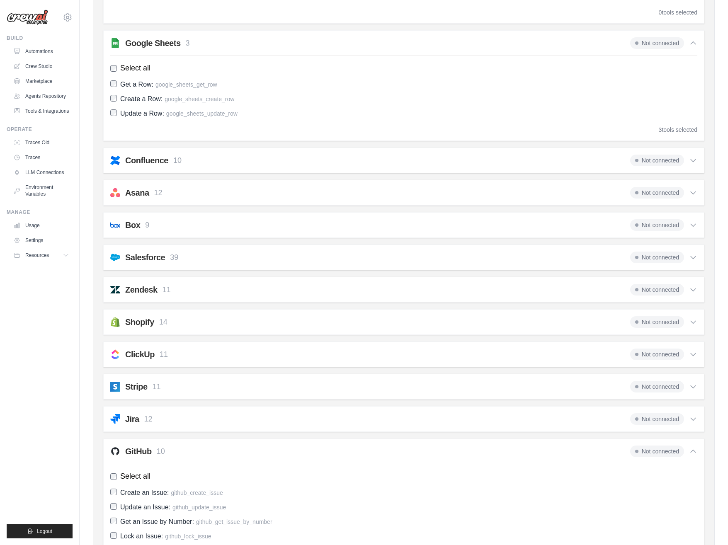
scroll to position [2132, 0]
click at [141, 258] on h2 "Salesforce" at bounding box center [145, 256] width 40 height 12
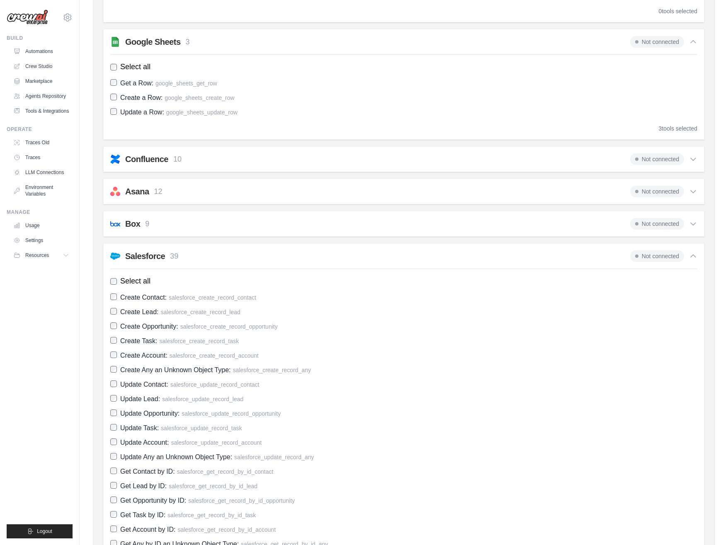
click at [128, 258] on h2 "Salesforce" at bounding box center [145, 256] width 40 height 12
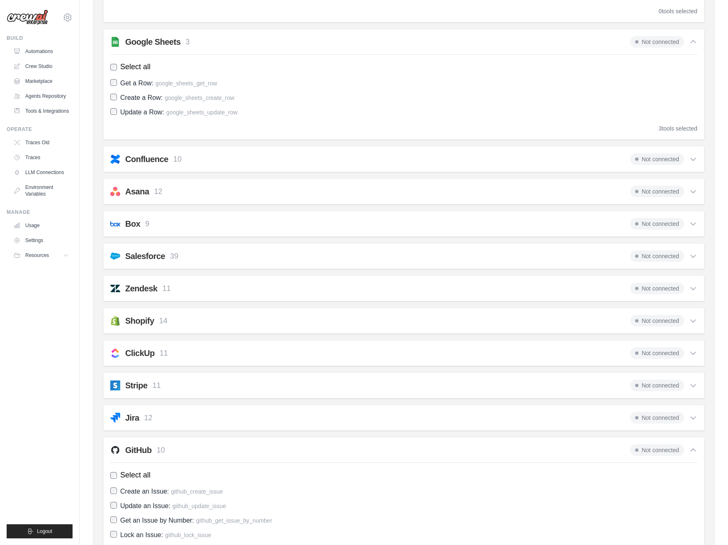
click at [115, 289] on img at bounding box center [115, 289] width 10 height 10
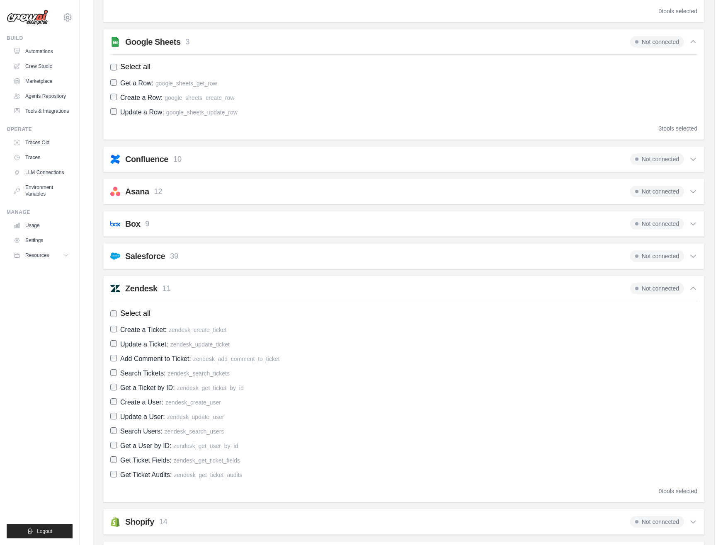
click at [124, 287] on div "Zendesk 11" at bounding box center [140, 289] width 61 height 12
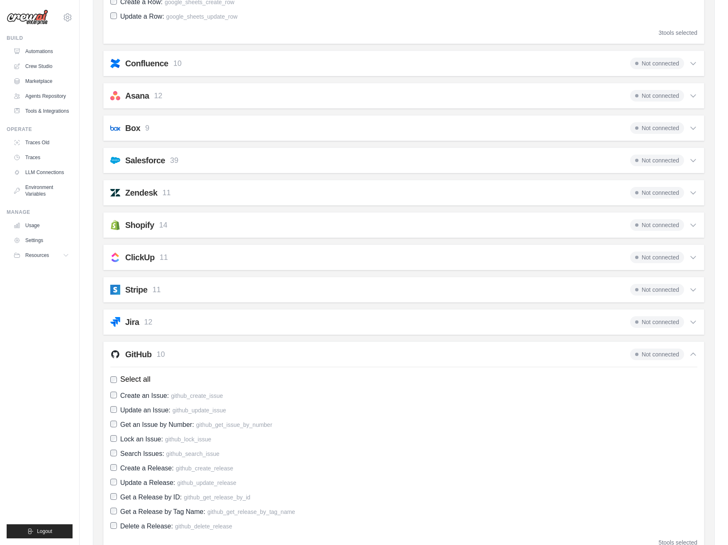
scroll to position [2232, 0]
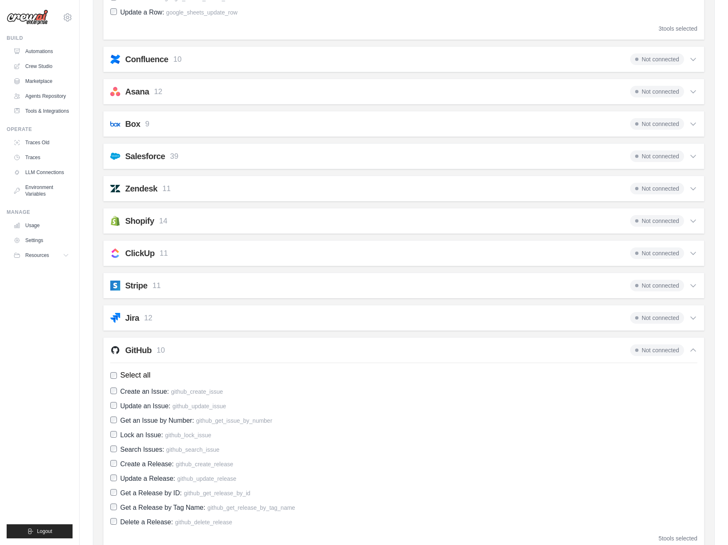
click at [140, 226] on h2 "Shopify" at bounding box center [139, 221] width 29 height 12
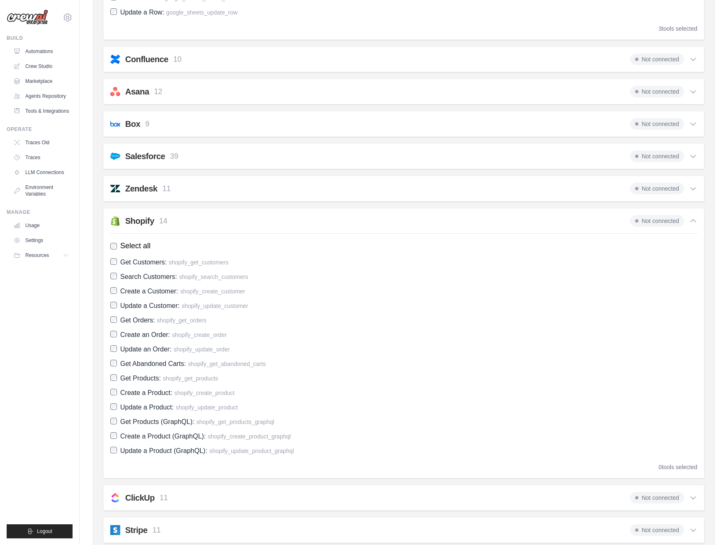
click at [146, 216] on h2 "Shopify" at bounding box center [139, 221] width 29 height 12
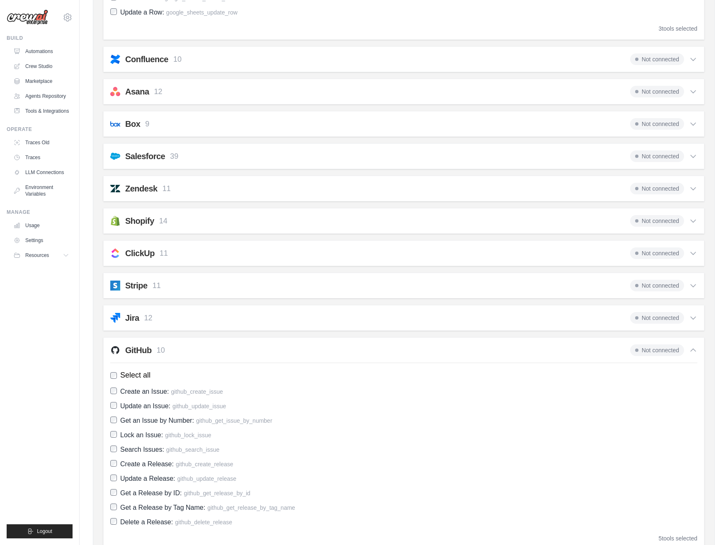
click at [136, 252] on h2 "ClickUp" at bounding box center [139, 254] width 29 height 12
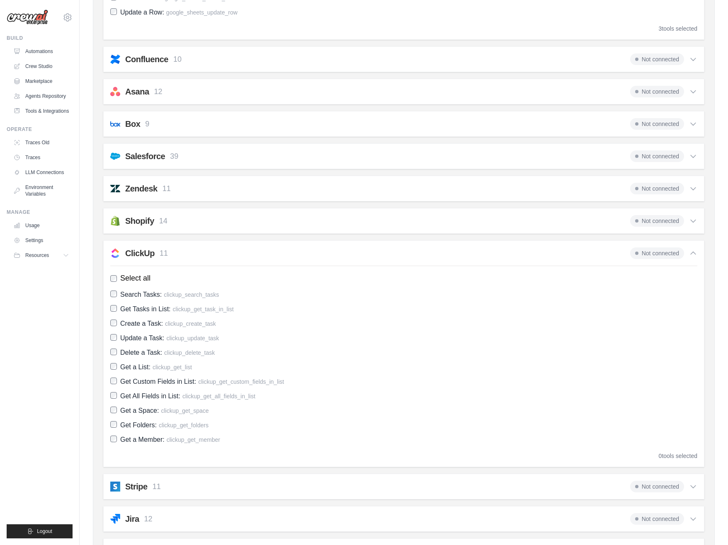
click at [136, 251] on h2 "ClickUp" at bounding box center [139, 254] width 29 height 12
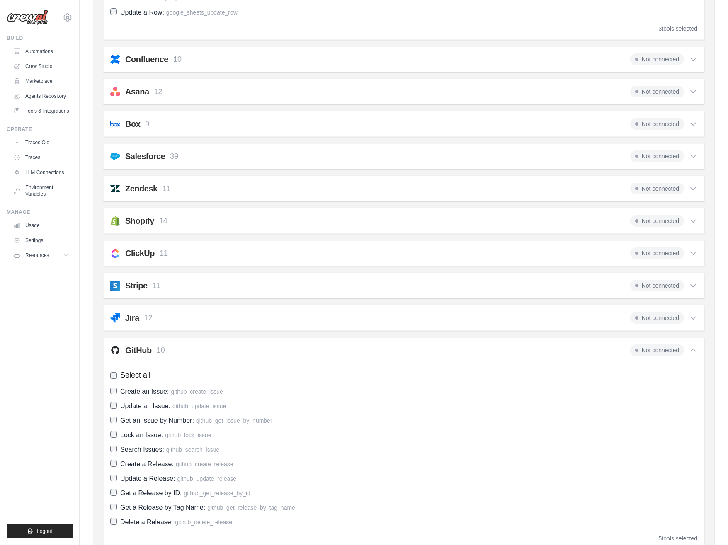
click at [131, 287] on h2 "Stripe" at bounding box center [136, 286] width 22 height 12
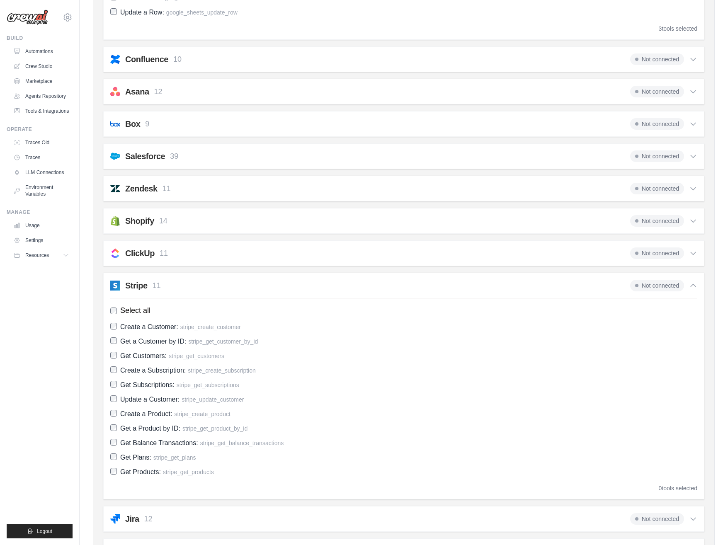
click at [125, 289] on h2 "Stripe" at bounding box center [136, 286] width 22 height 12
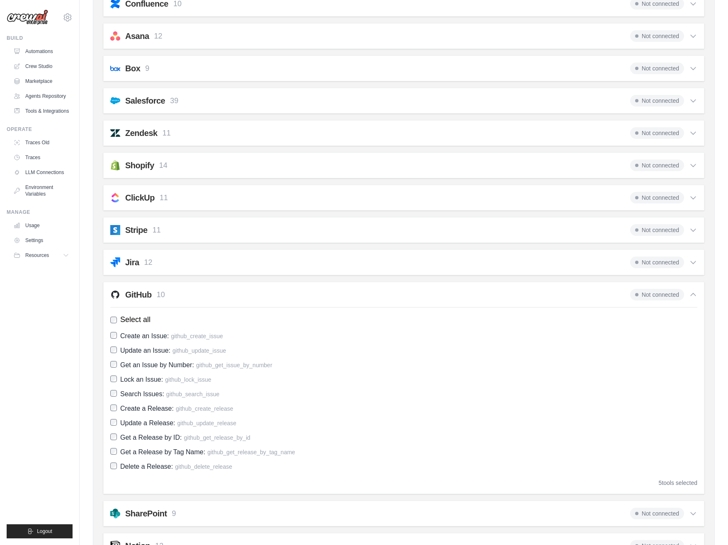
scroll to position [2304, 0]
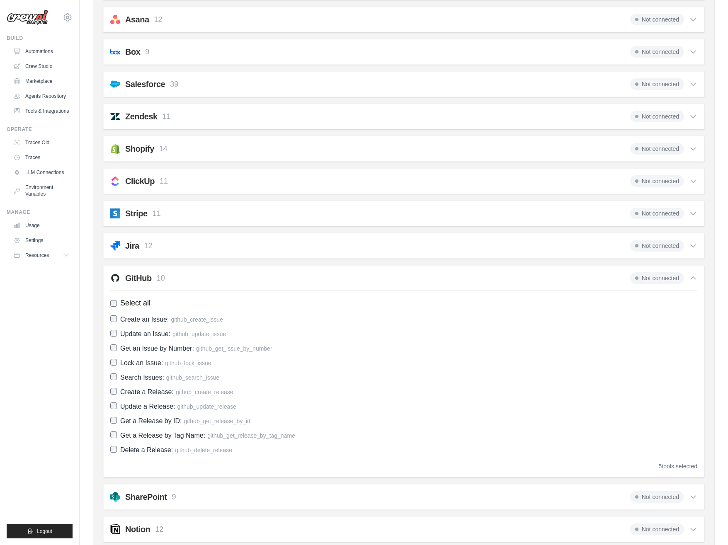
click at [128, 248] on h2 "Jira" at bounding box center [132, 246] width 14 height 12
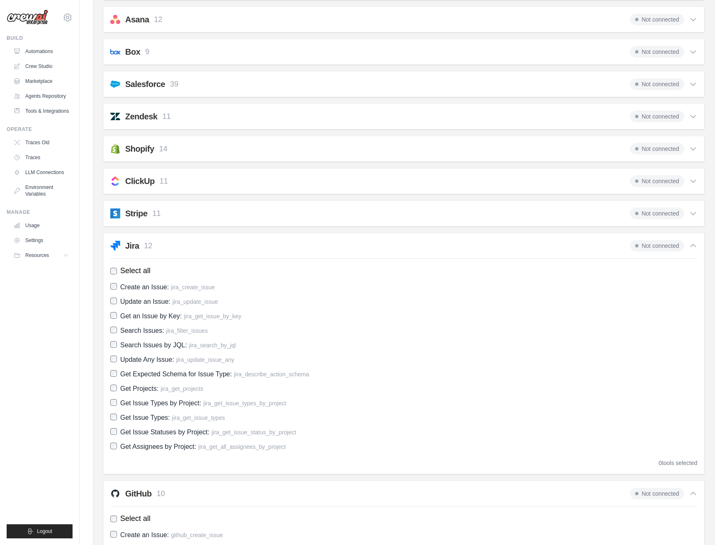
click at [131, 245] on h2 "Jira" at bounding box center [132, 246] width 14 height 12
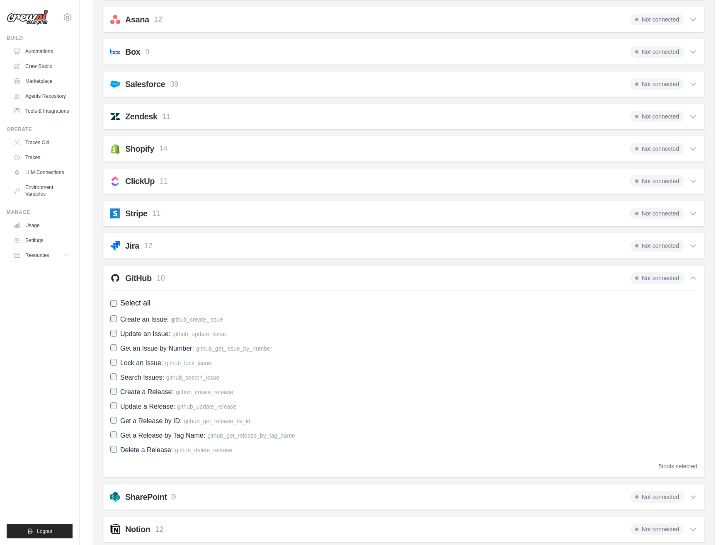
scroll to position [2393, 0]
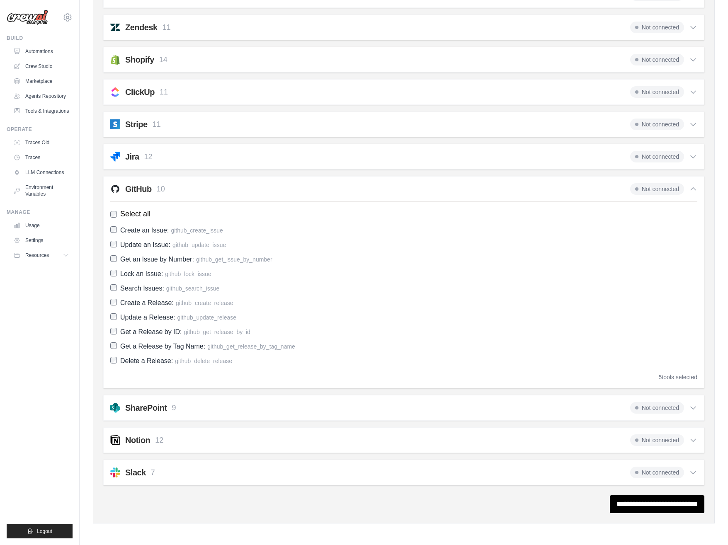
click at [126, 407] on h2 "SharePoint" at bounding box center [146, 408] width 42 height 12
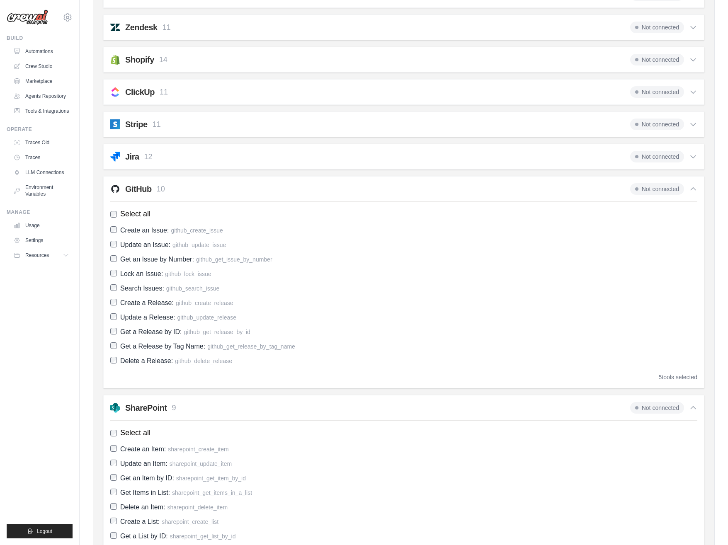
click at [143, 407] on h2 "SharePoint" at bounding box center [146, 408] width 42 height 12
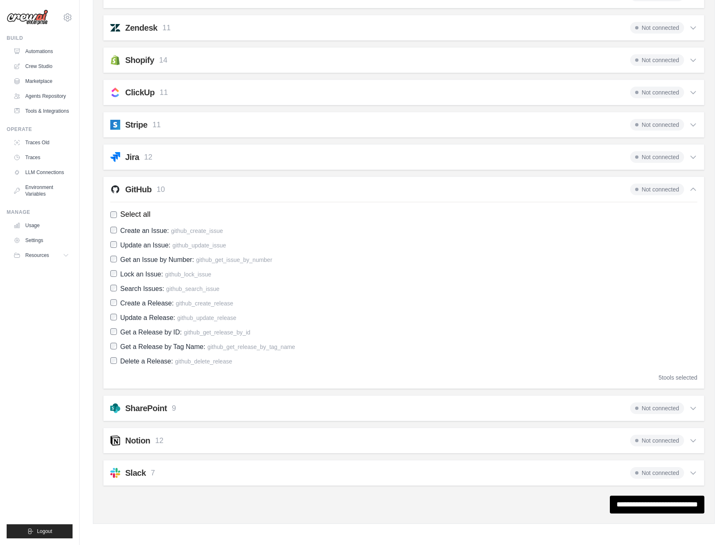
click at [136, 438] on h2 "Notion" at bounding box center [137, 441] width 25 height 12
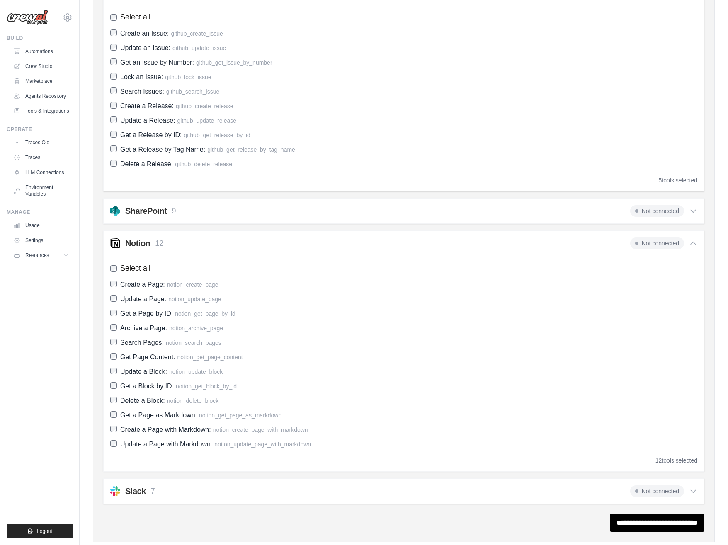
scroll to position [2609, 0]
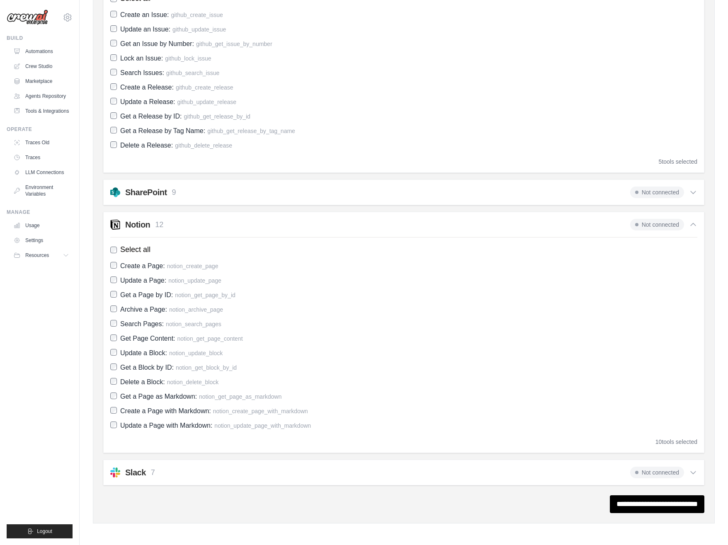
click at [150, 478] on div "Slack 7" at bounding box center [140, 473] width 30 height 12
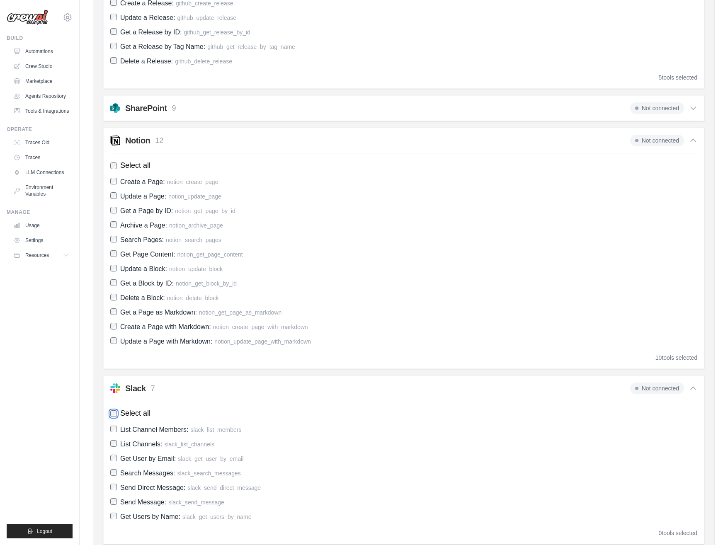
scroll to position [2752, 0]
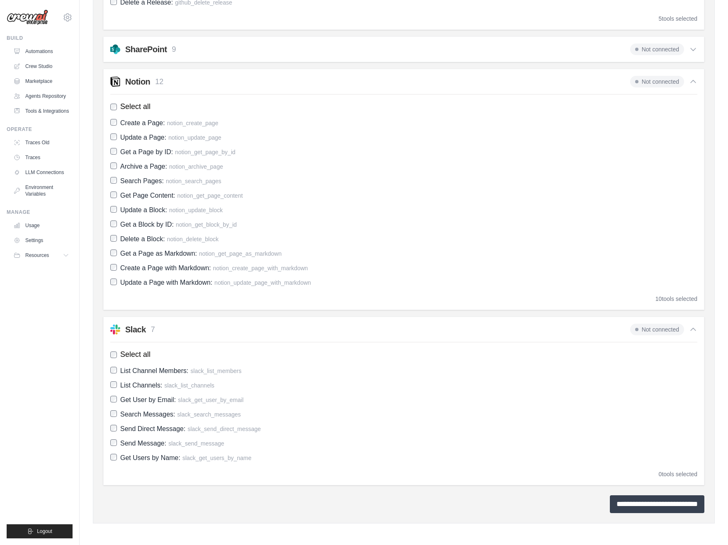
click at [631, 506] on input "**********" at bounding box center [657, 505] width 95 height 18
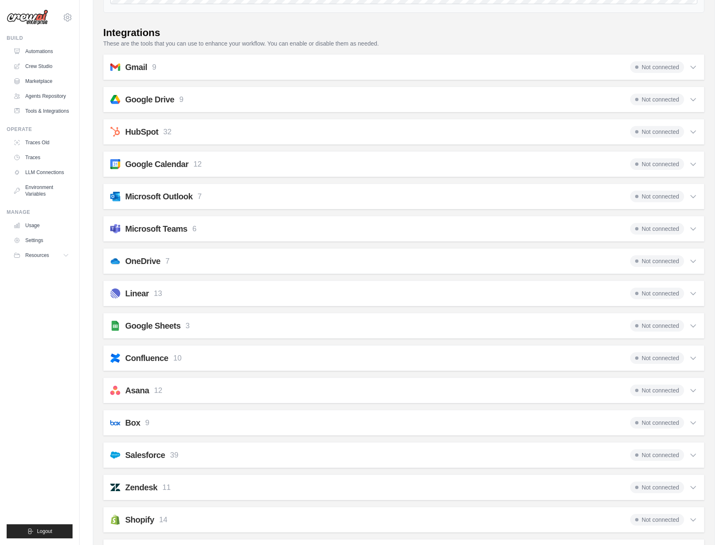
scroll to position [155, 0]
click at [672, 64] on span "Not connected" at bounding box center [657, 67] width 54 height 12
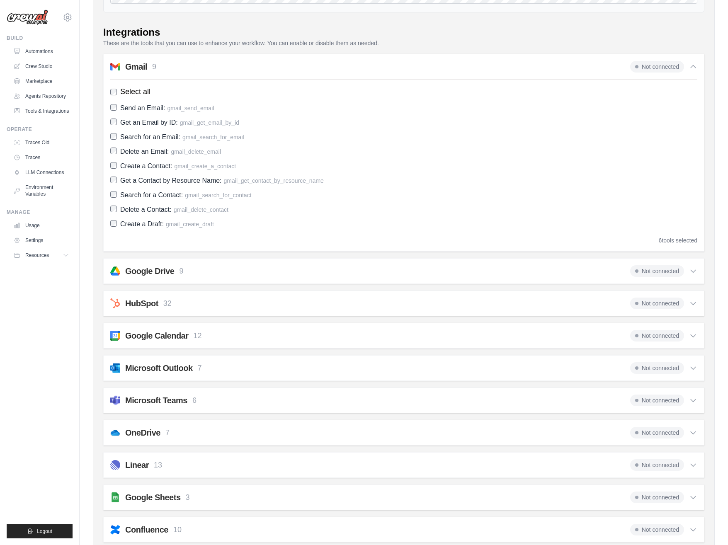
click at [643, 65] on span "Not connected" at bounding box center [657, 67] width 54 height 12
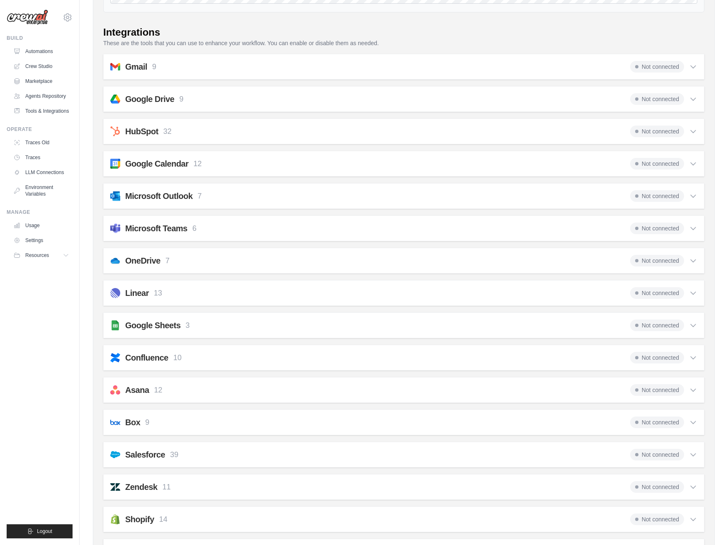
click at [643, 65] on span "Not connected" at bounding box center [657, 67] width 54 height 12
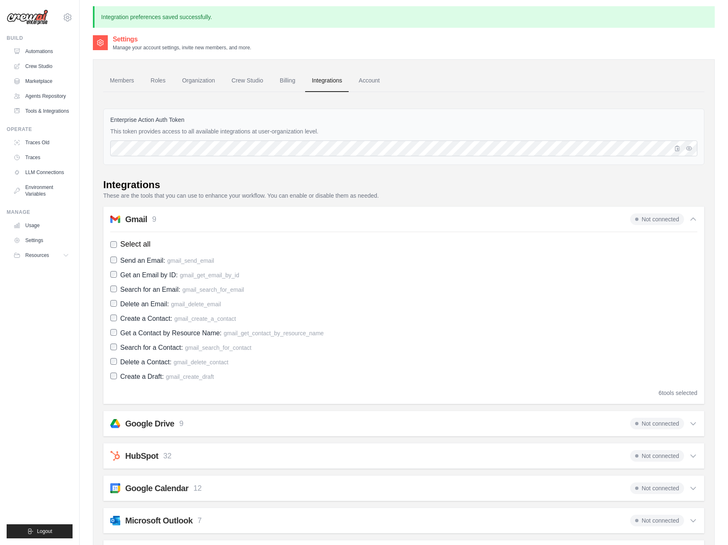
scroll to position [0, 0]
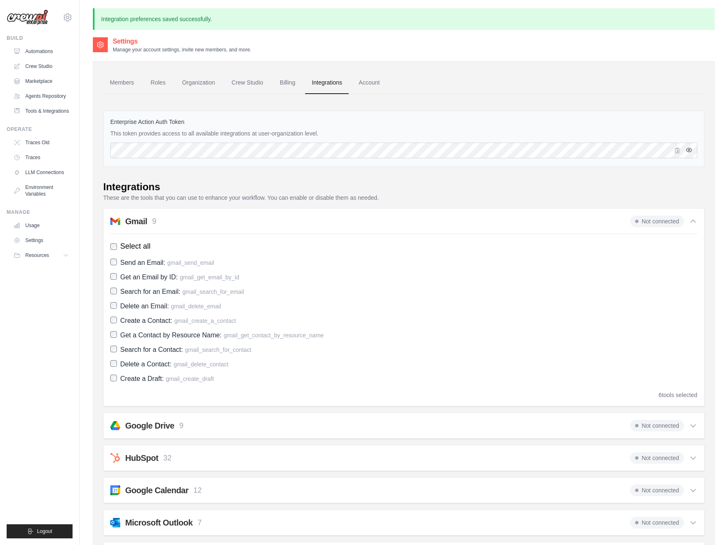
click at [692, 149] on icon "button" at bounding box center [689, 150] width 7 height 7
click at [696, 219] on icon at bounding box center [693, 221] width 8 height 8
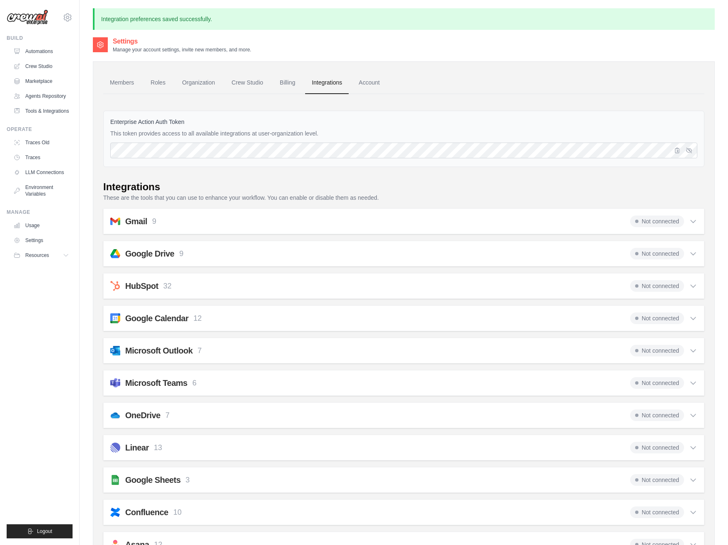
click at [650, 219] on span "Not connected" at bounding box center [657, 222] width 54 height 12
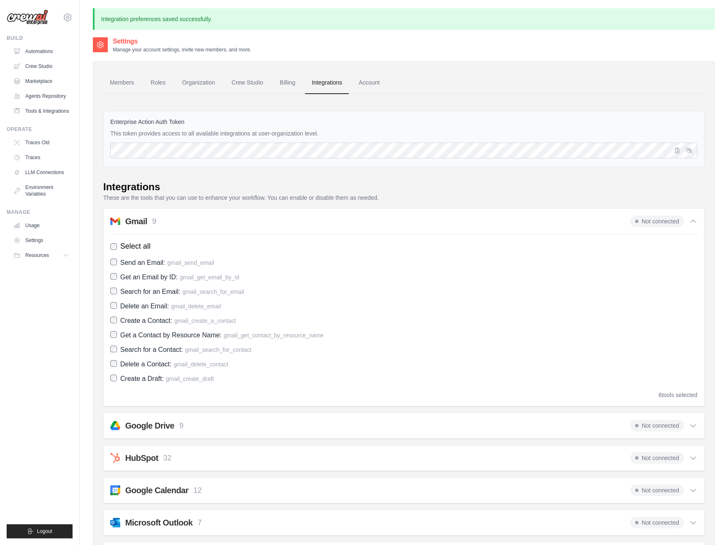
click at [650, 219] on span "Not connected" at bounding box center [657, 222] width 54 height 12
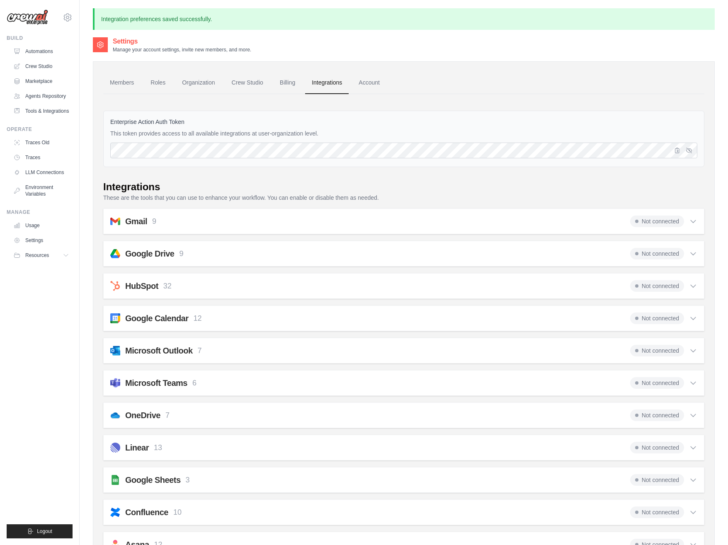
click at [662, 221] on span "Not connected" at bounding box center [657, 222] width 54 height 12
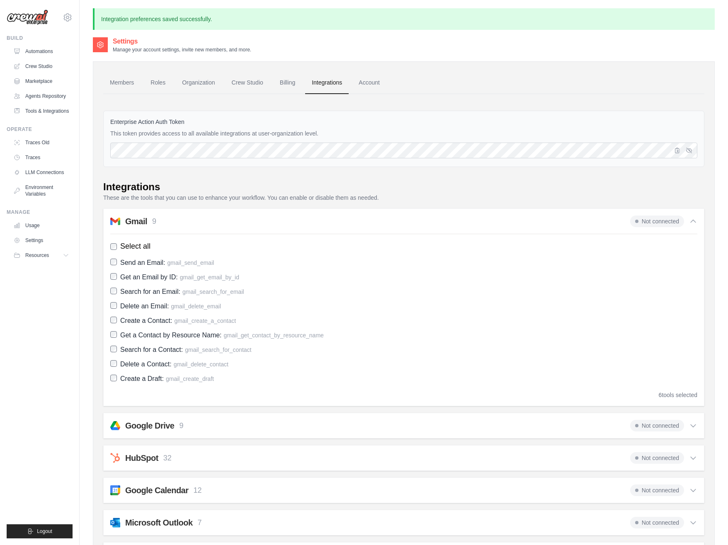
click at [662, 221] on span "Not connected" at bounding box center [657, 222] width 54 height 12
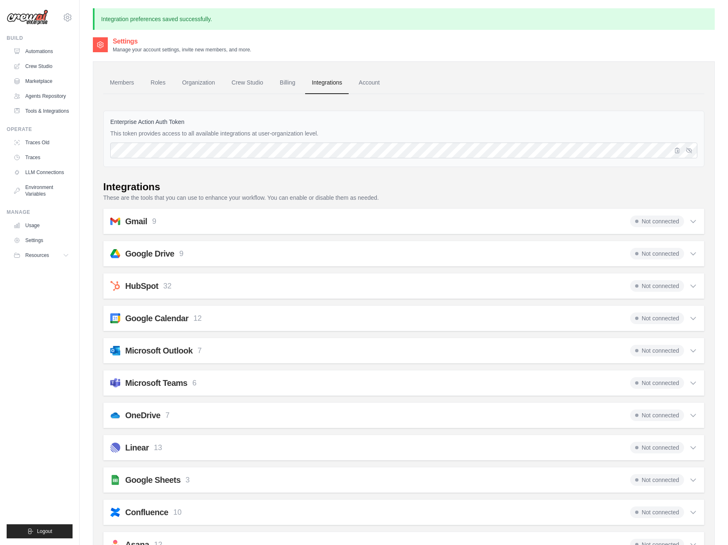
click at [664, 219] on span "Not connected" at bounding box center [657, 222] width 54 height 12
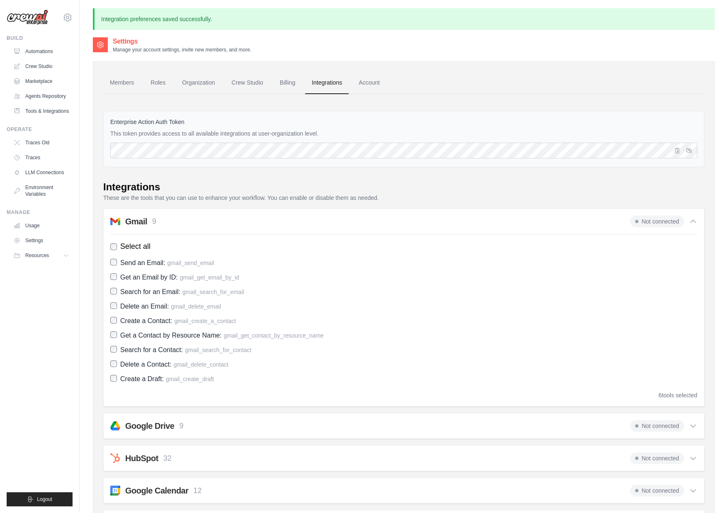
click at [642, 219] on span "Not connected" at bounding box center [657, 222] width 54 height 12
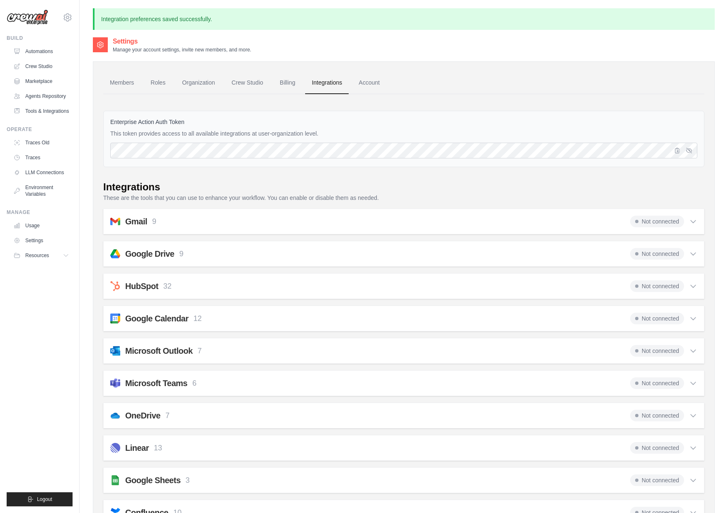
click at [652, 222] on span "Not connected" at bounding box center [657, 222] width 54 height 12
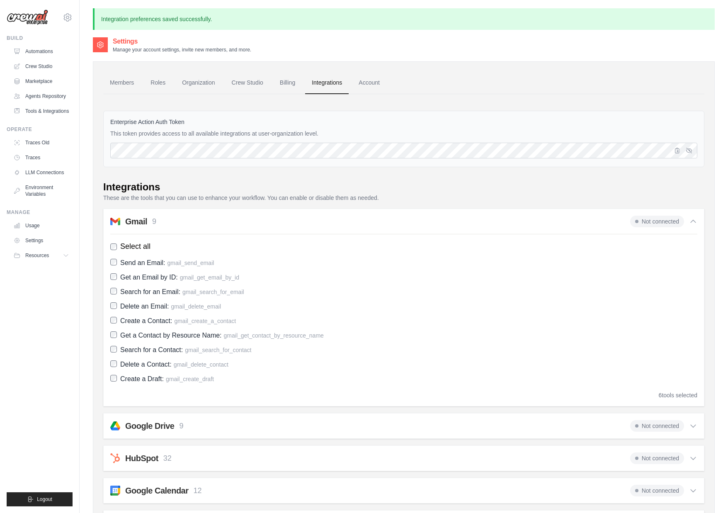
click at [652, 222] on span "Not connected" at bounding box center [657, 222] width 54 height 12
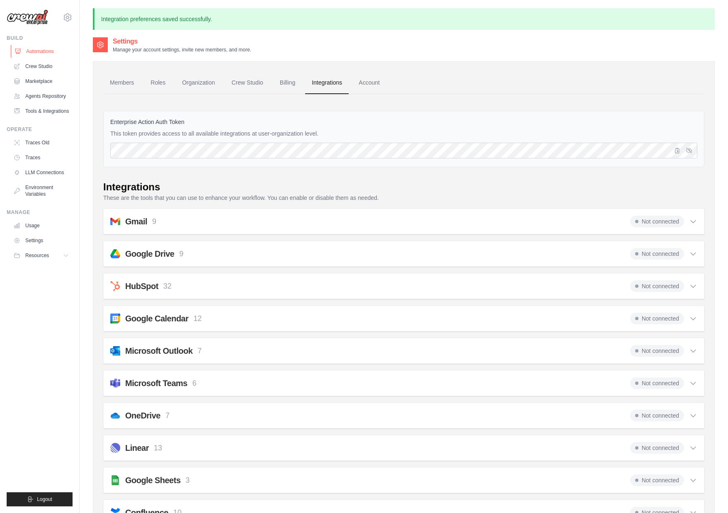
click at [41, 48] on link "Automations" at bounding box center [42, 51] width 63 height 13
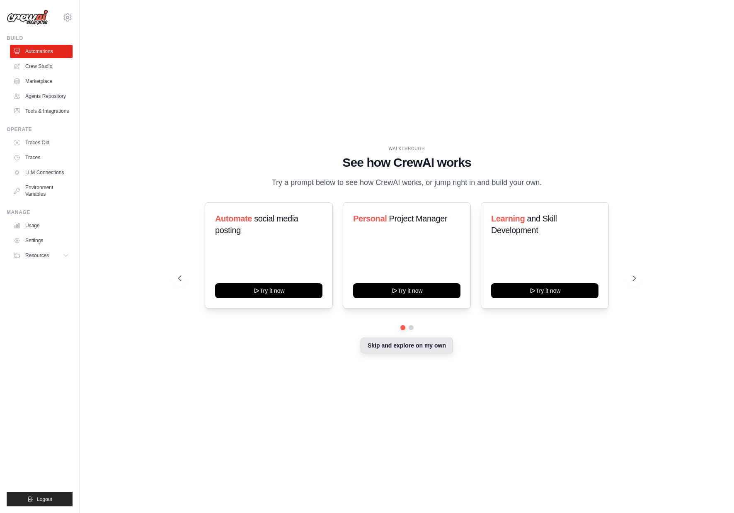
click at [394, 346] on button "Skip and explore on my own" at bounding box center [407, 346] width 92 height 16
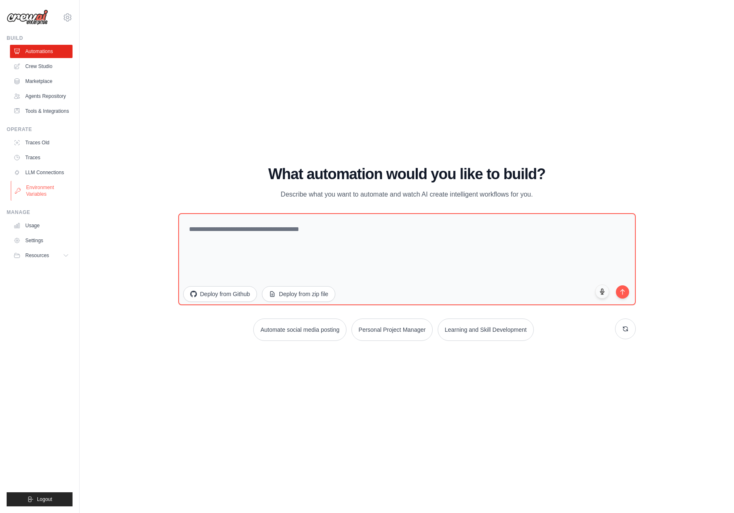
click at [43, 189] on link "Environment Variables" at bounding box center [42, 191] width 63 height 20
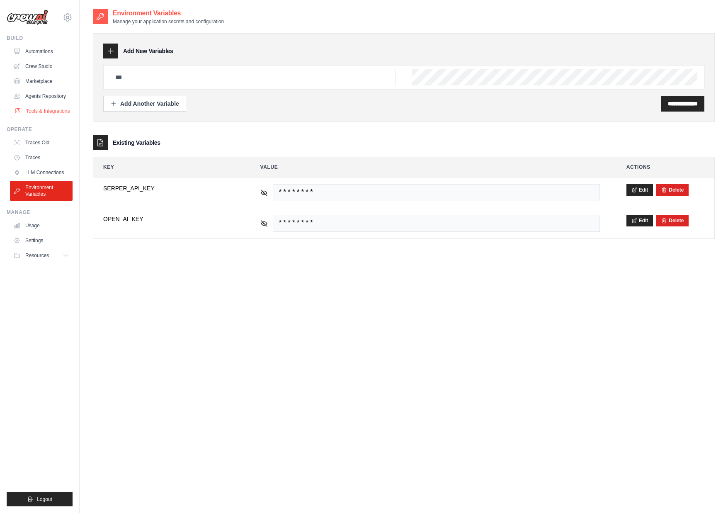
click at [55, 108] on link "Tools & Integrations" at bounding box center [42, 111] width 63 height 13
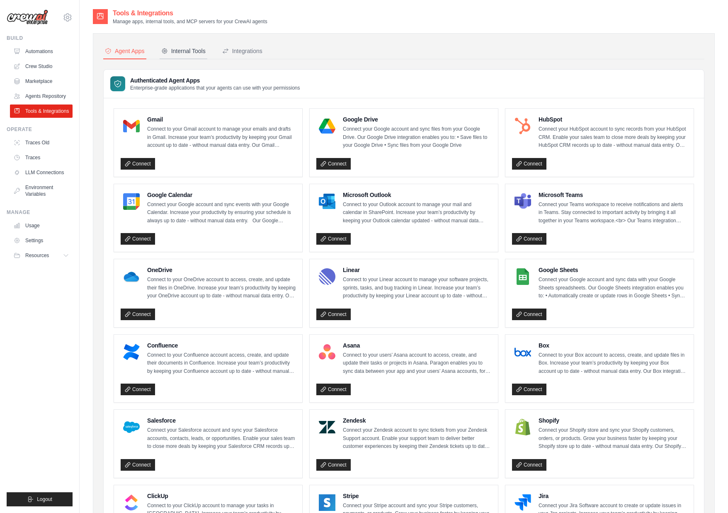
click at [190, 53] on div "Internal Tools" at bounding box center [183, 51] width 44 height 8
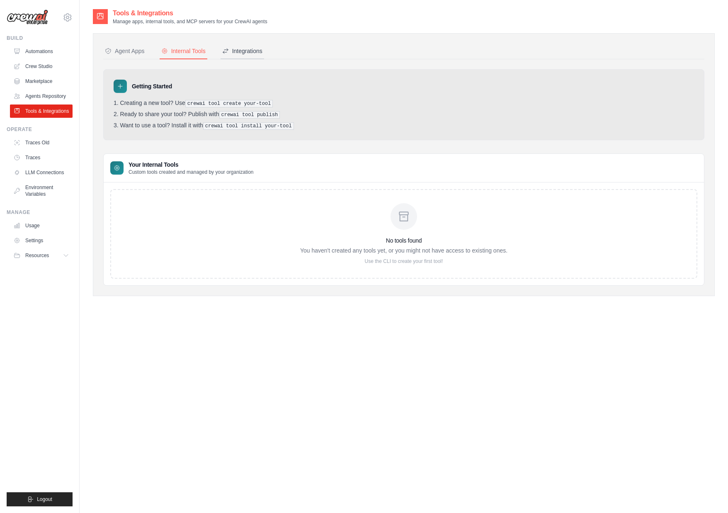
click at [233, 50] on div "Integrations" at bounding box center [242, 51] width 40 height 8
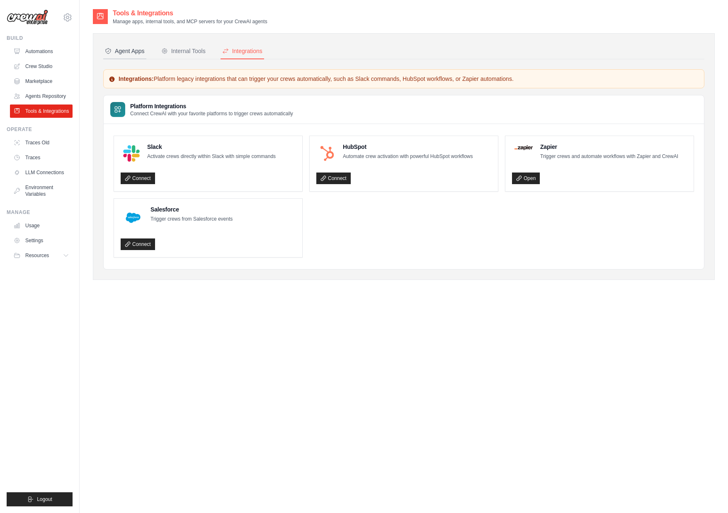
click at [125, 47] on div "Agent Apps" at bounding box center [125, 51] width 40 height 8
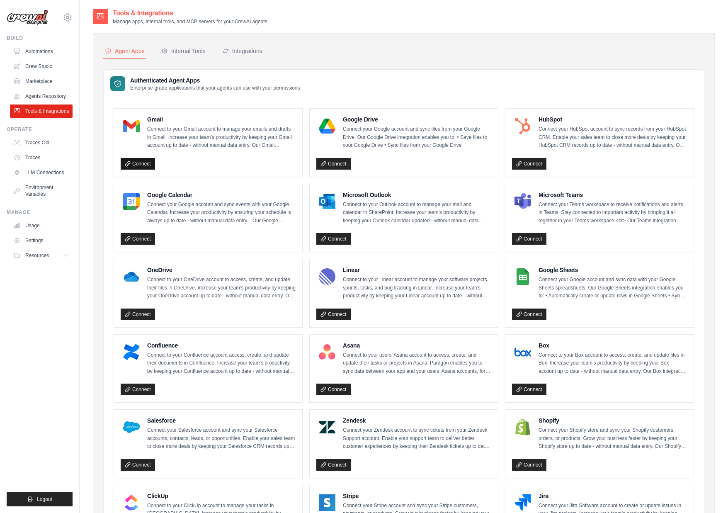
click at [144, 167] on link "Connect" at bounding box center [138, 164] width 34 height 12
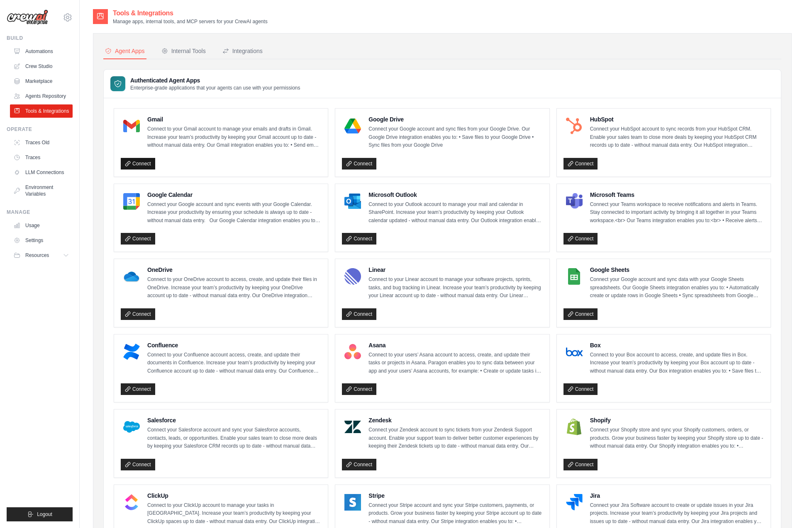
click at [129, 164] on icon at bounding box center [128, 164] width 6 height 6
